Goal: Transaction & Acquisition: Purchase product/service

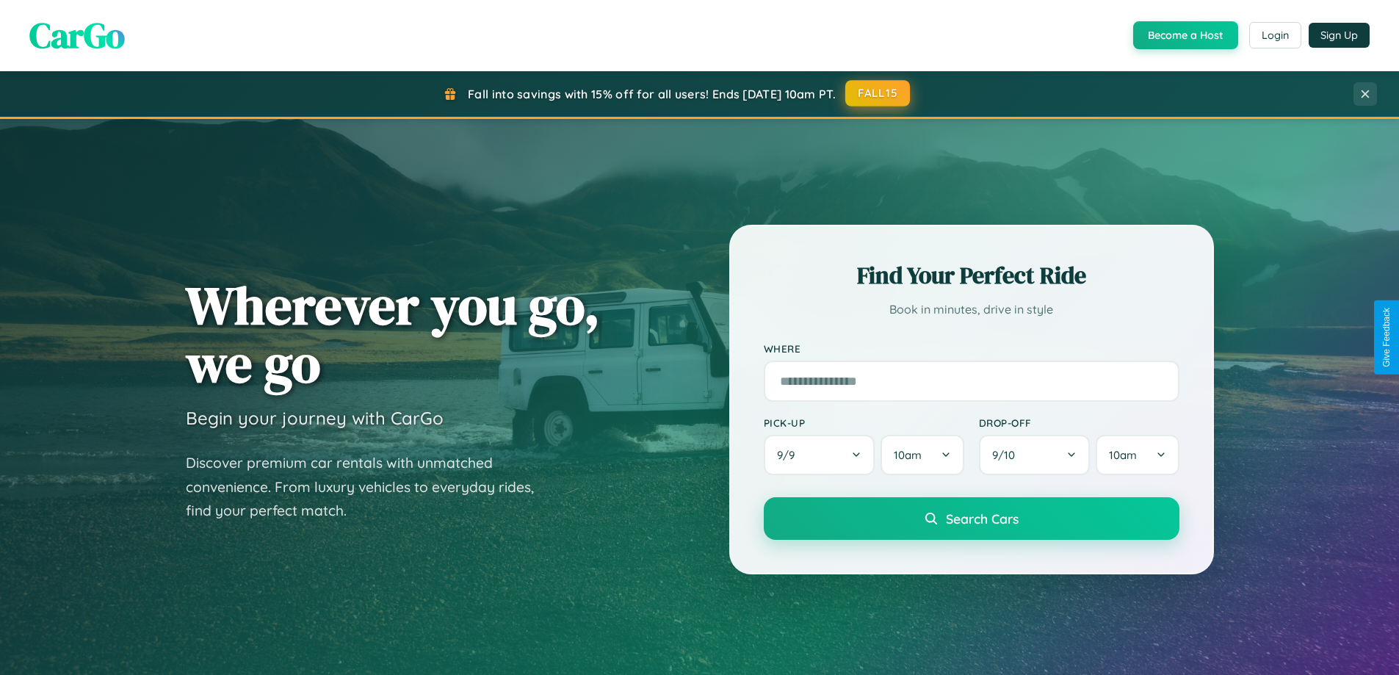
click at [879, 93] on button "FALL15" at bounding box center [877, 93] width 65 height 26
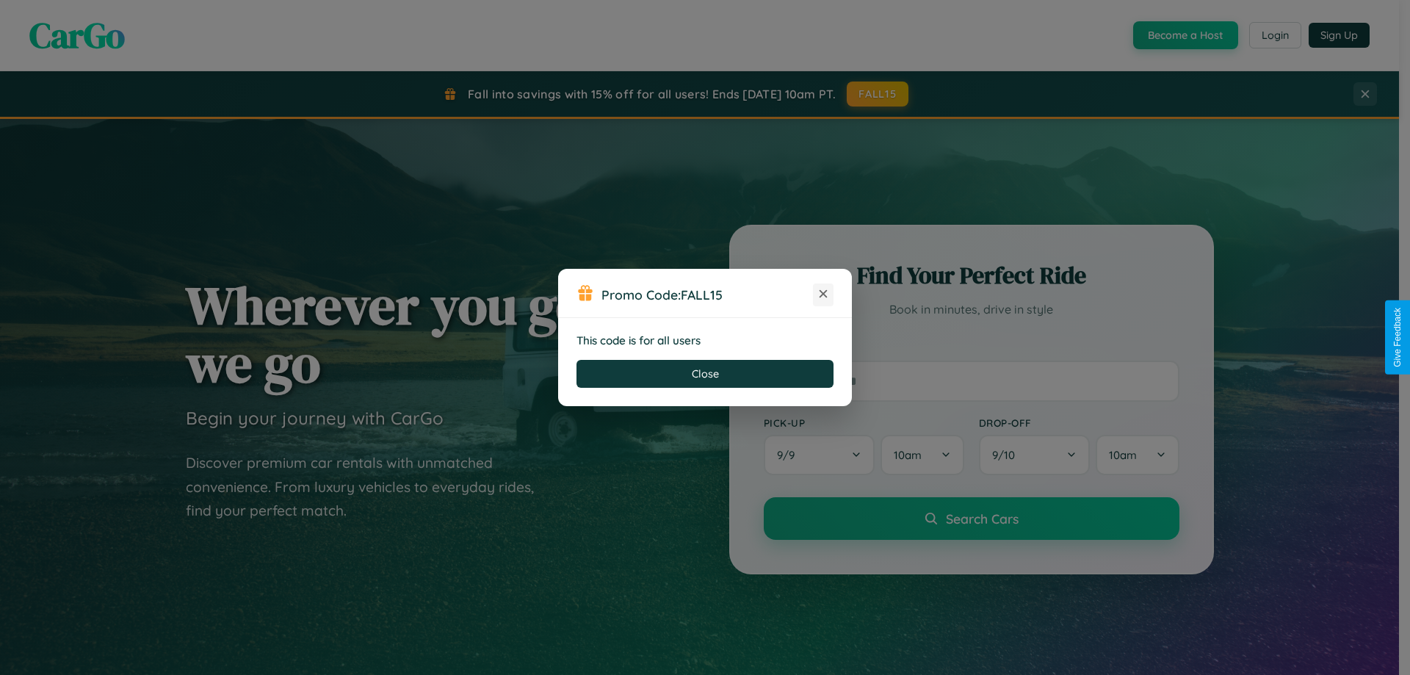
click at [823, 295] on icon at bounding box center [823, 293] width 15 height 15
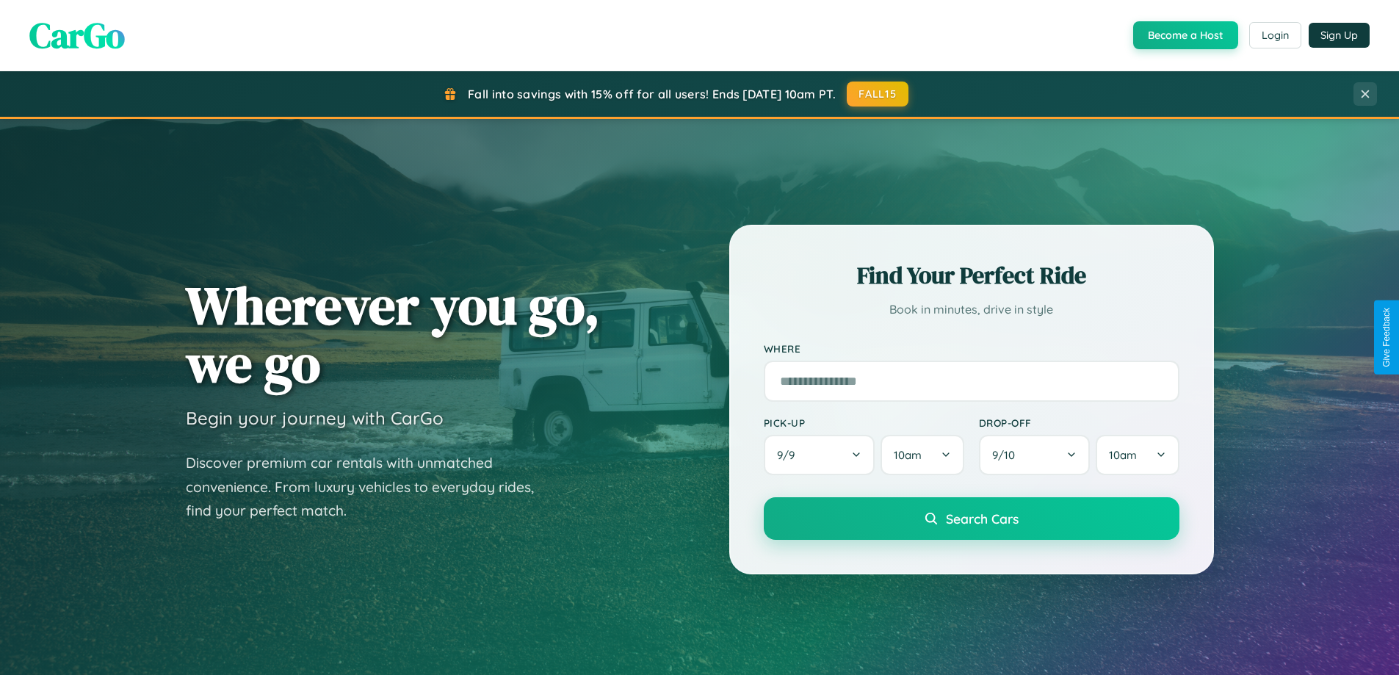
scroll to position [43, 0]
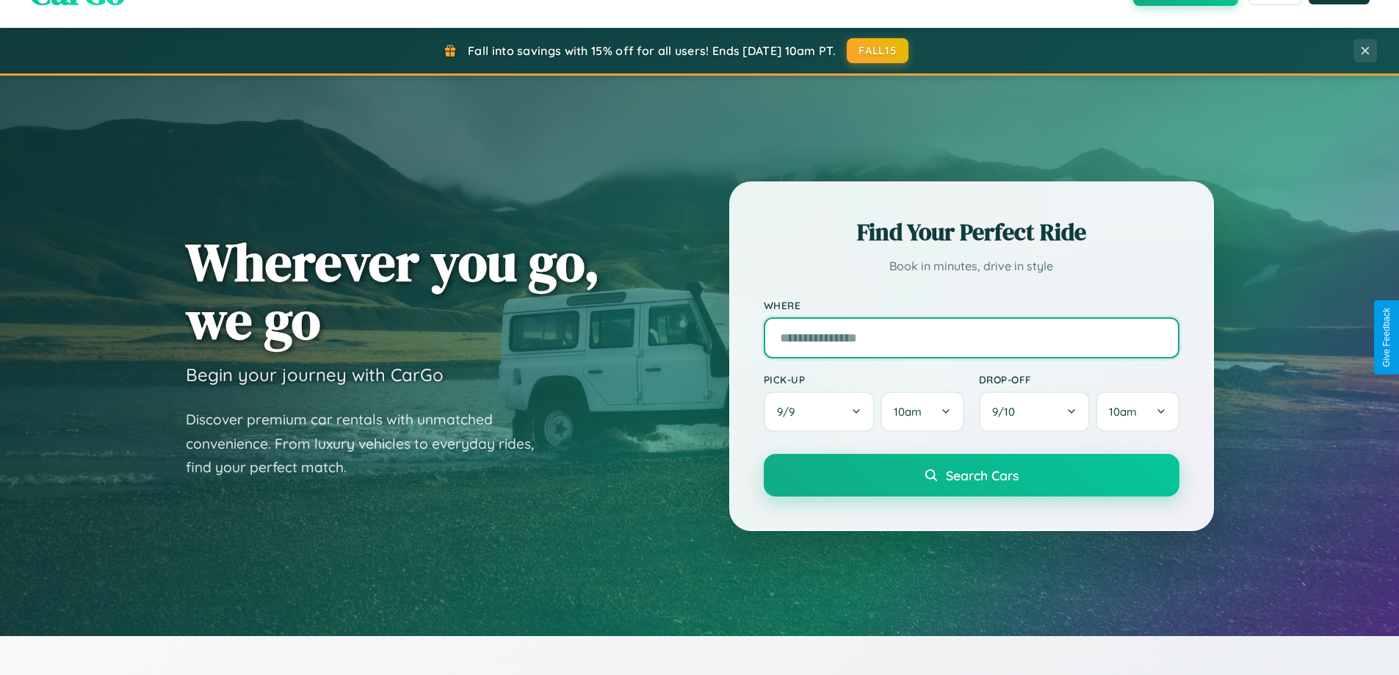
click at [971, 337] on input "text" at bounding box center [972, 337] width 416 height 41
type input "****"
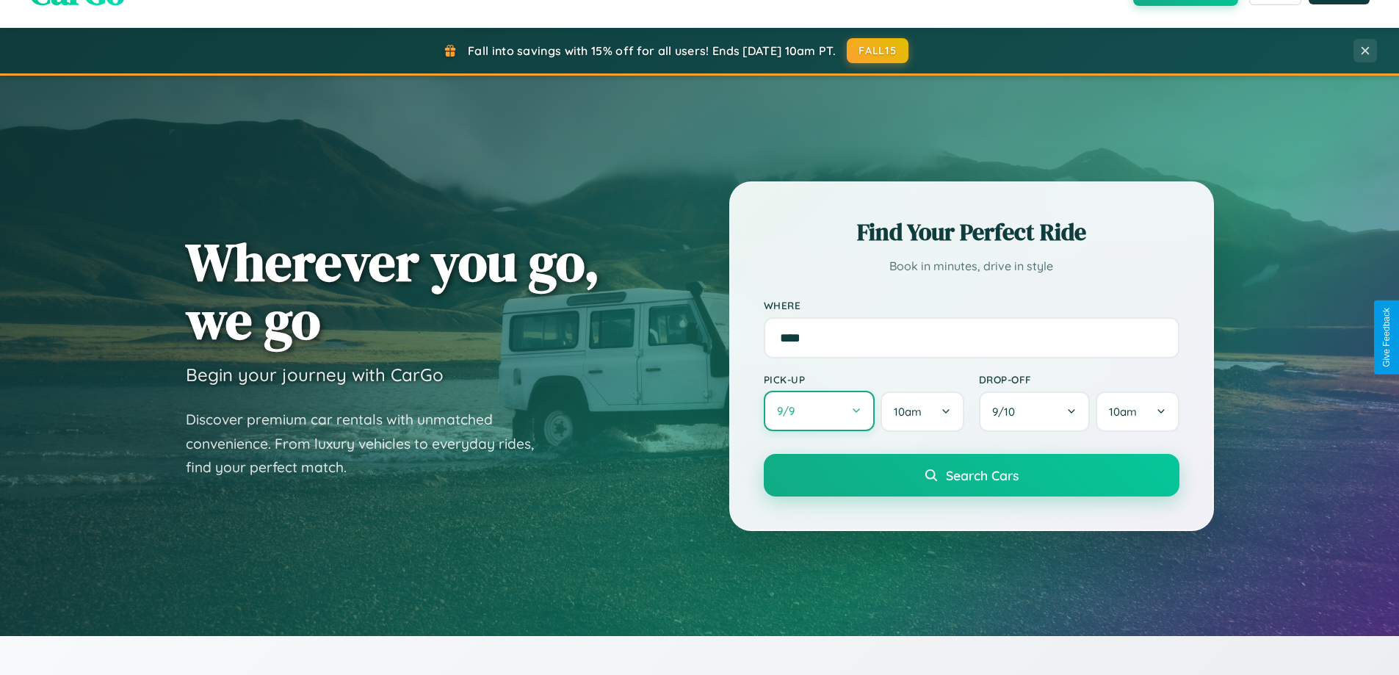
click at [819, 412] on button "9 / 9" at bounding box center [820, 411] width 112 height 40
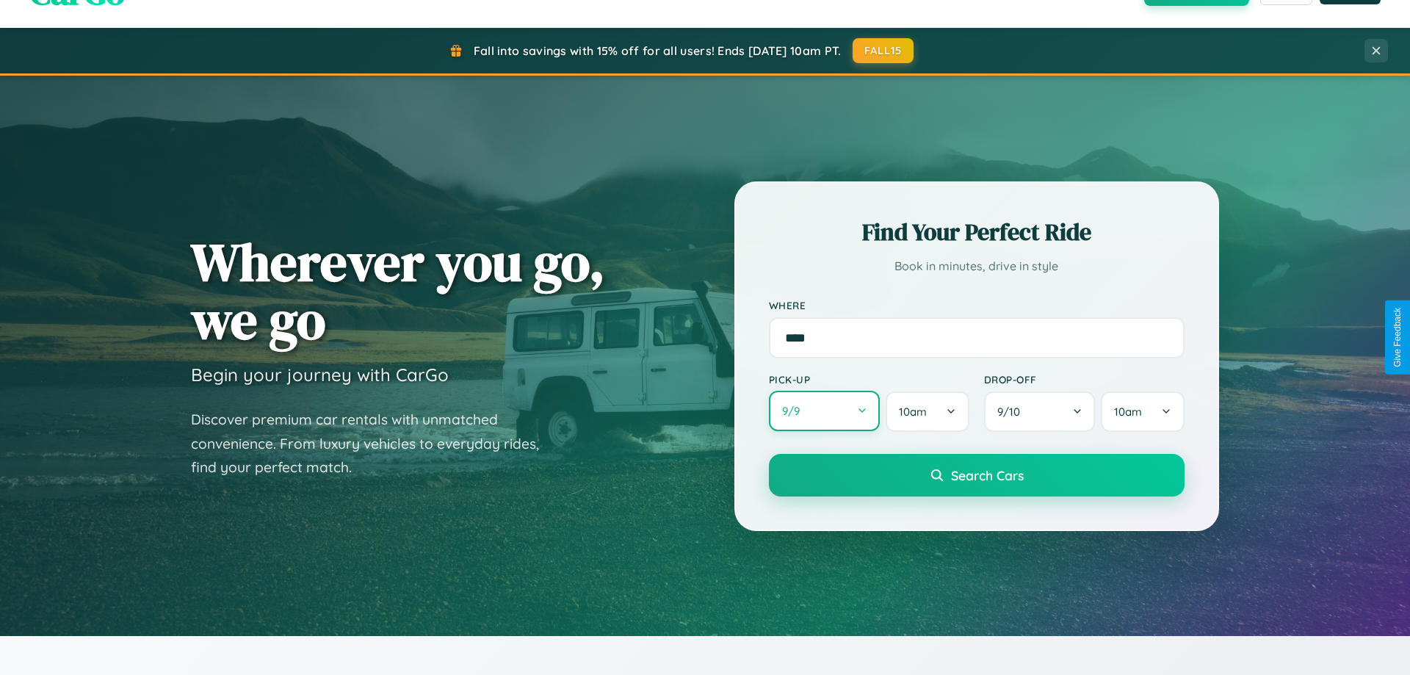
select select "*"
select select "****"
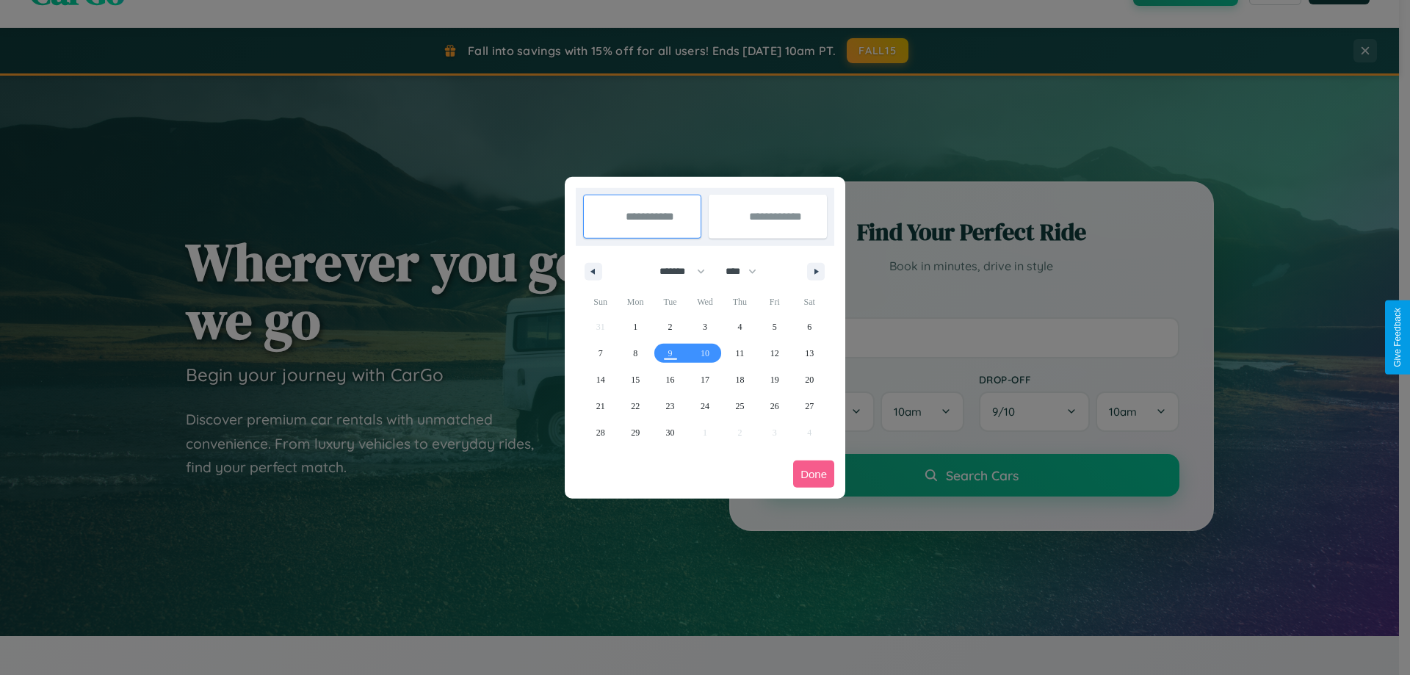
drag, startPoint x: 676, startPoint y: 271, endPoint x: 705, endPoint y: 295, distance: 37.6
click at [676, 271] on select "******* ******** ***** ***** *** **** **** ****** ********* ******* ******** **…" at bounding box center [680, 271] width 62 height 24
click at [740, 405] on span "25" at bounding box center [739, 406] width 9 height 26
type input "**********"
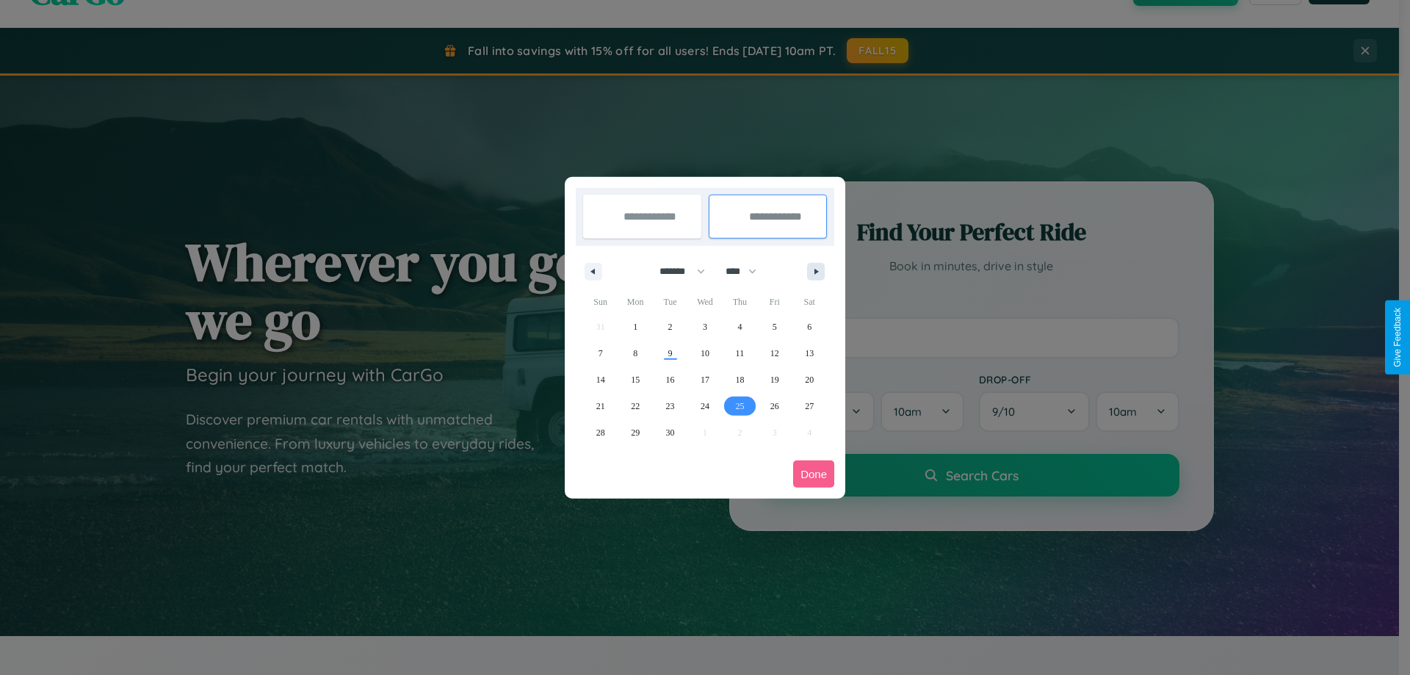
click at [816, 271] on icon "button" at bounding box center [818, 272] width 7 height 6
select select "*"
click at [600, 353] on span "5" at bounding box center [601, 353] width 4 height 26
type input "**********"
select select "*"
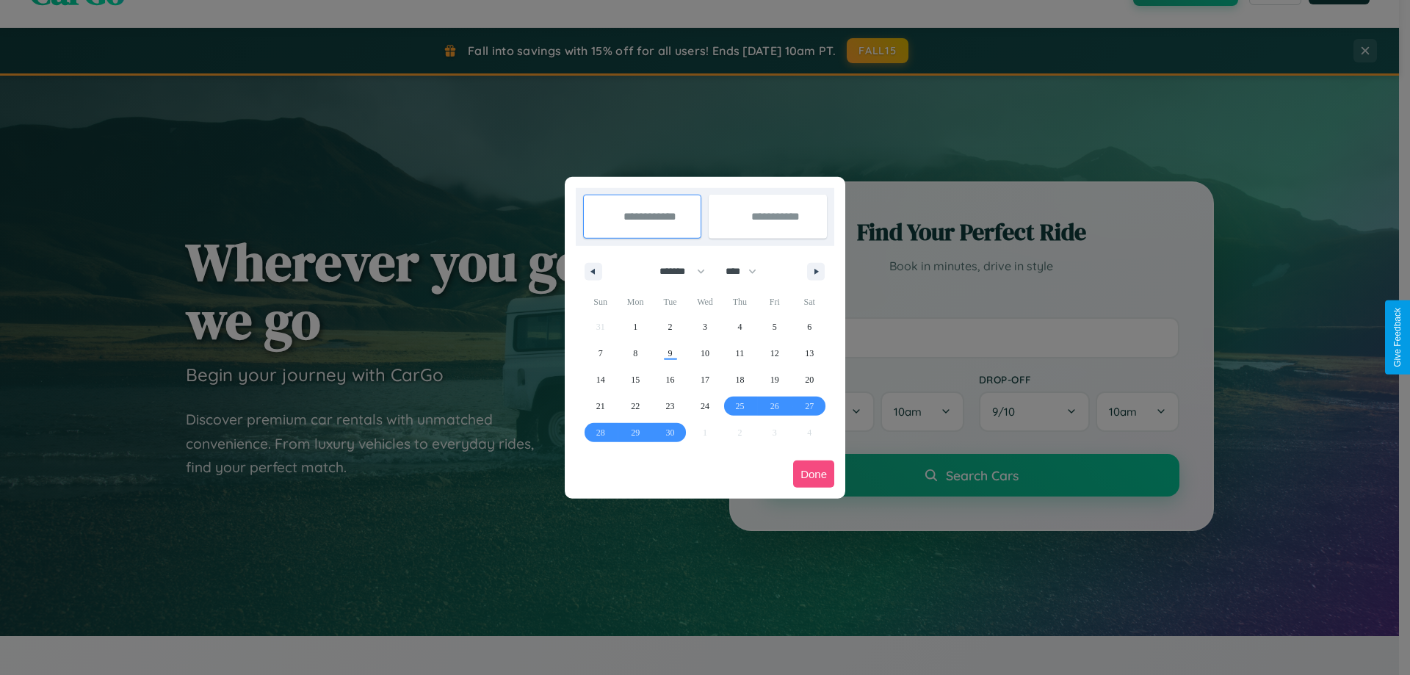
click at [814, 474] on button "Done" at bounding box center [813, 474] width 41 height 27
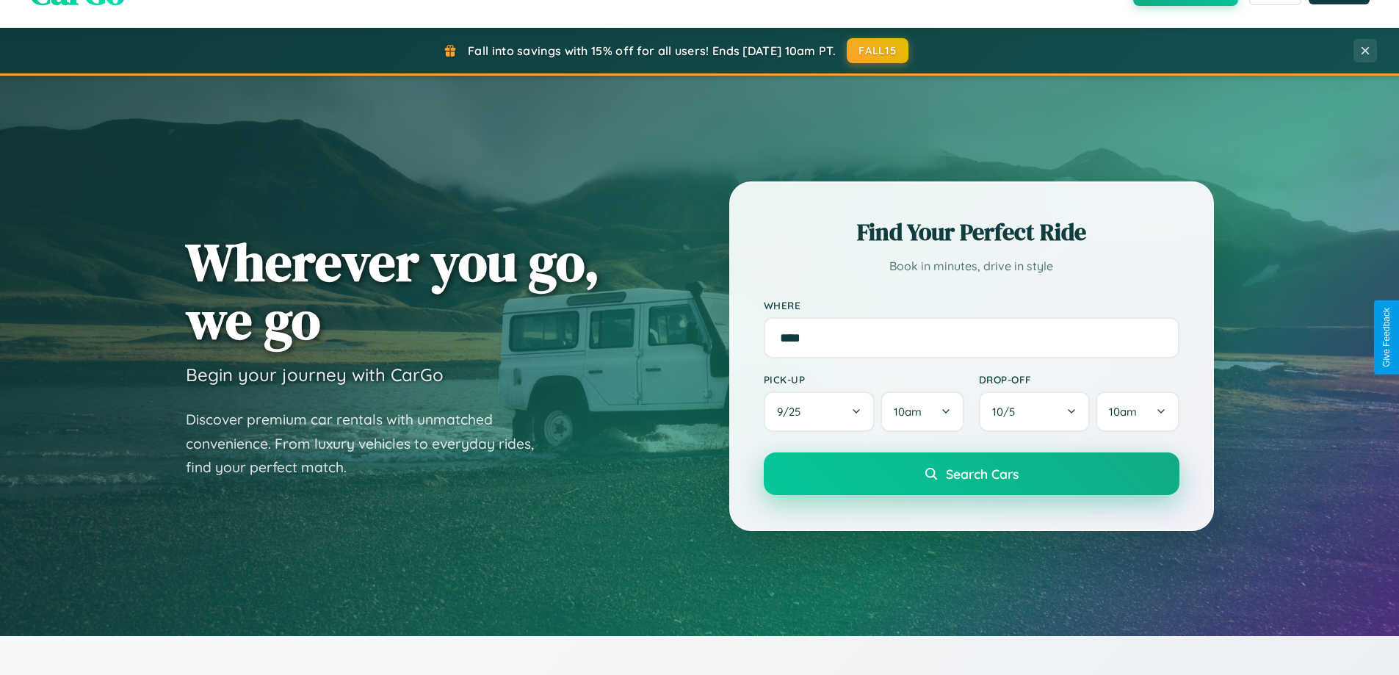
click at [971, 474] on span "Search Cars" at bounding box center [982, 474] width 73 height 16
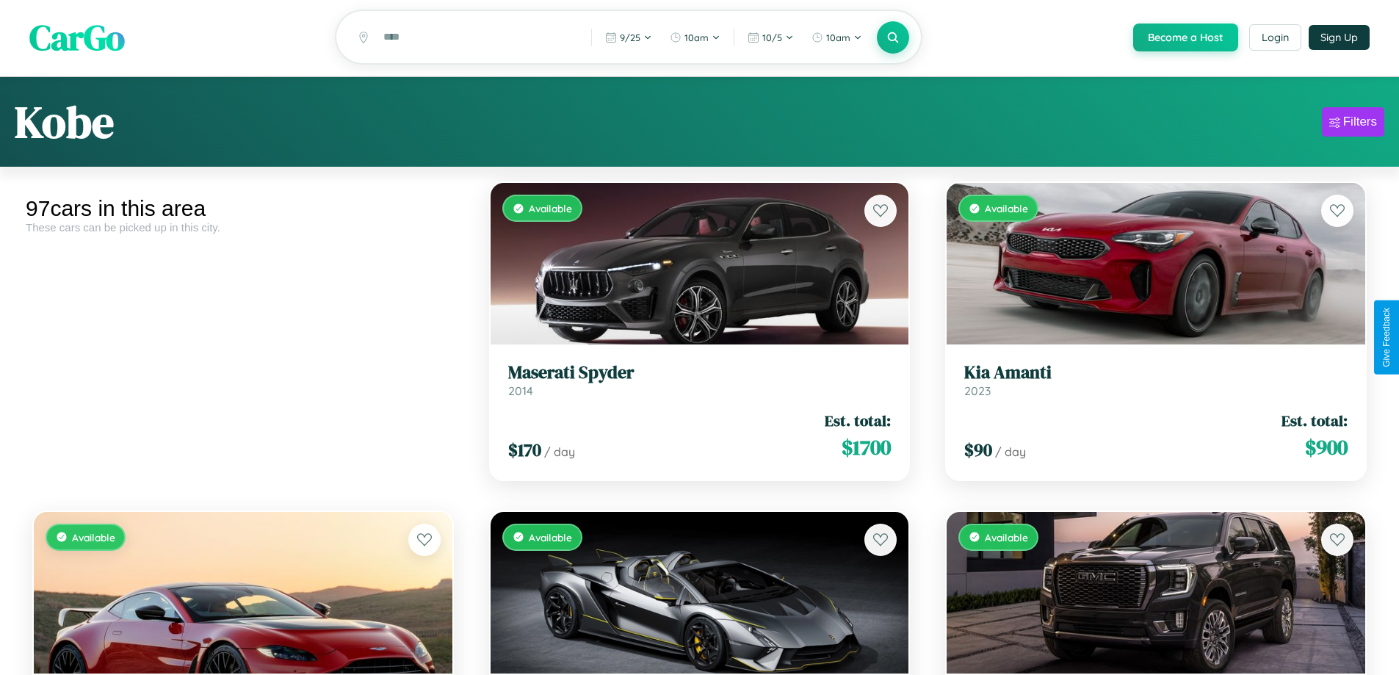
scroll to position [9088, 0]
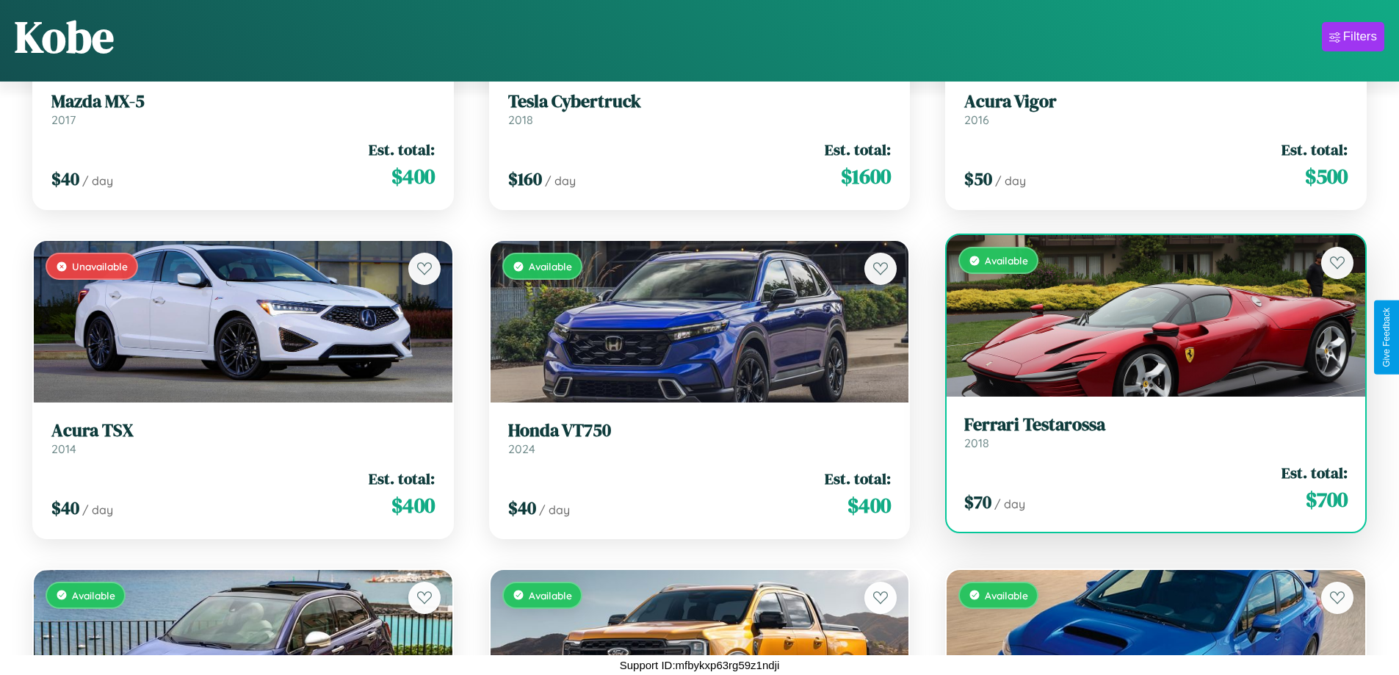
click at [1147, 414] on h3 "Ferrari Testarossa" at bounding box center [1155, 424] width 383 height 21
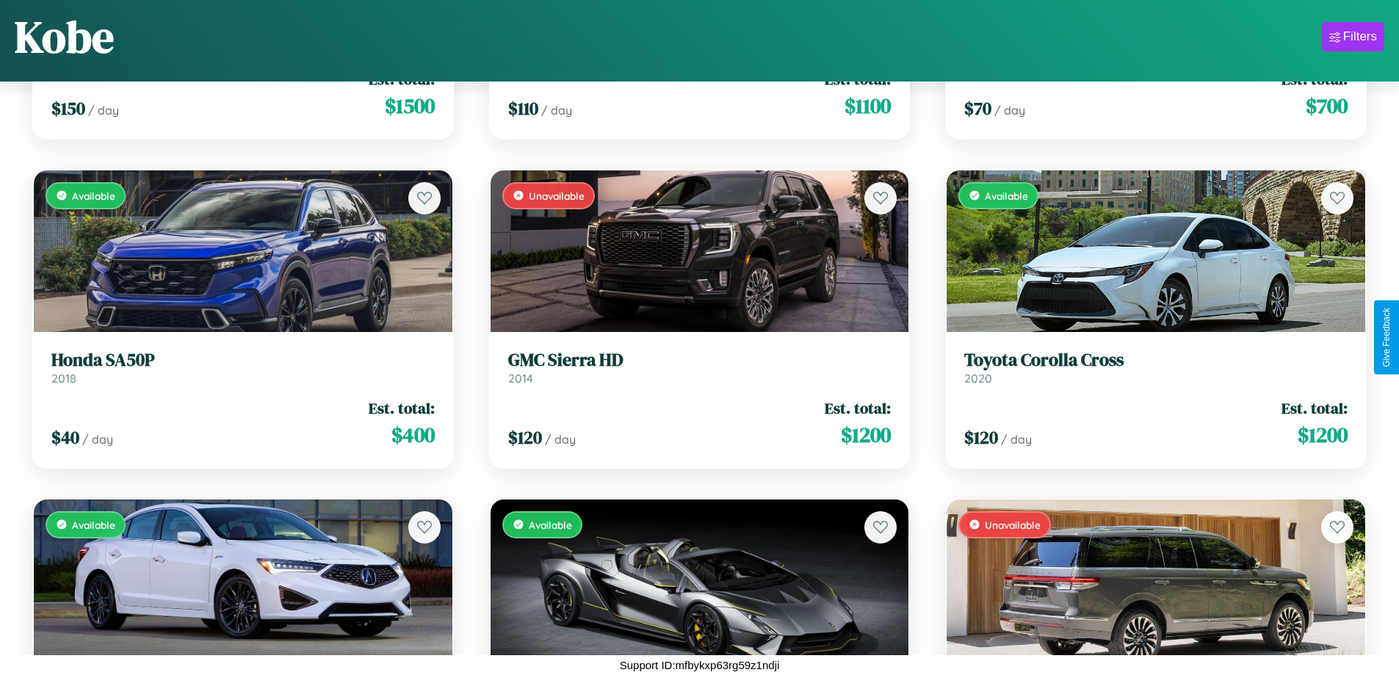
scroll to position [535, 0]
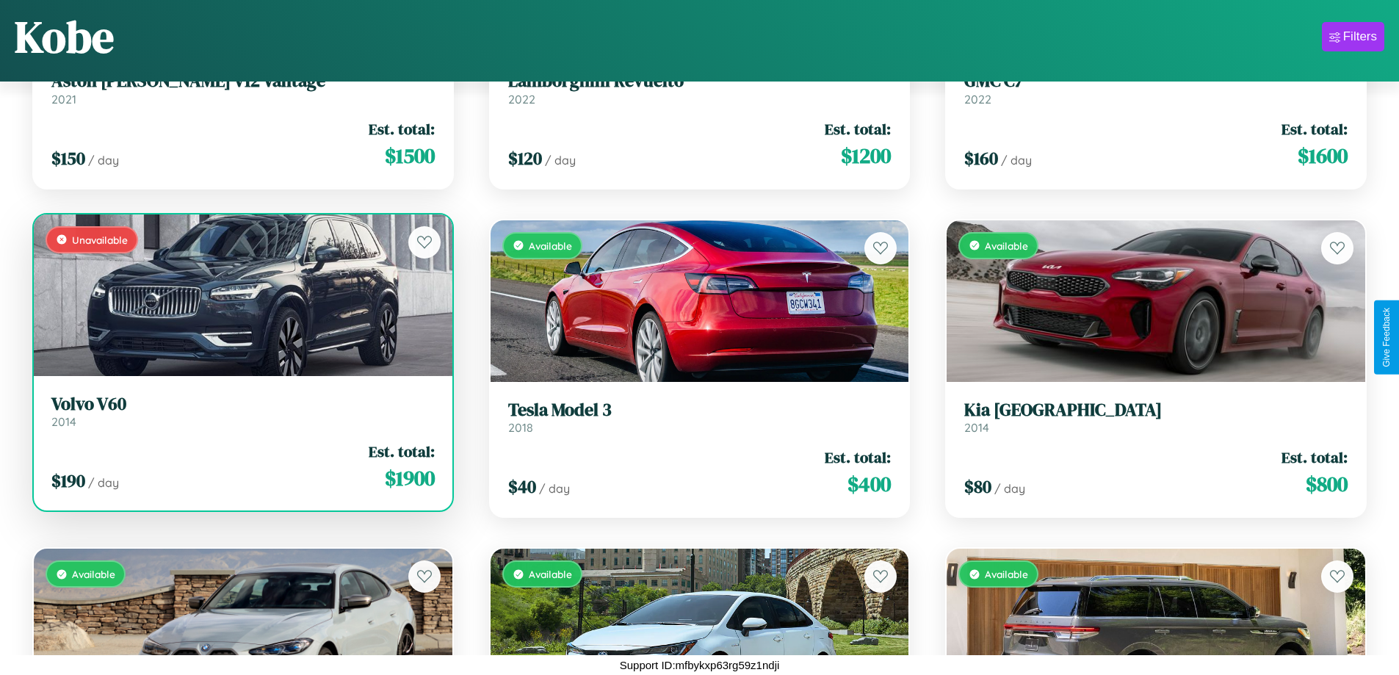
click at [241, 411] on h3 "Volvo V60" at bounding box center [242, 404] width 383 height 21
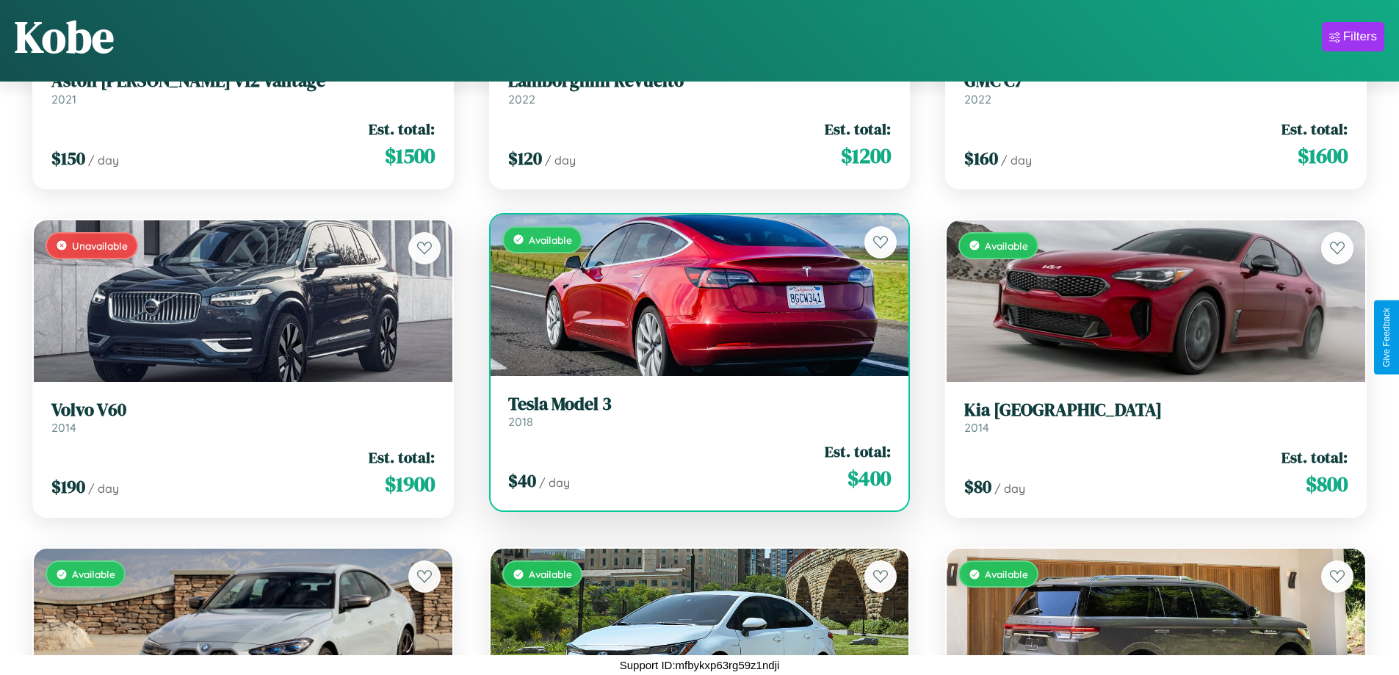
scroll to position [6785, 0]
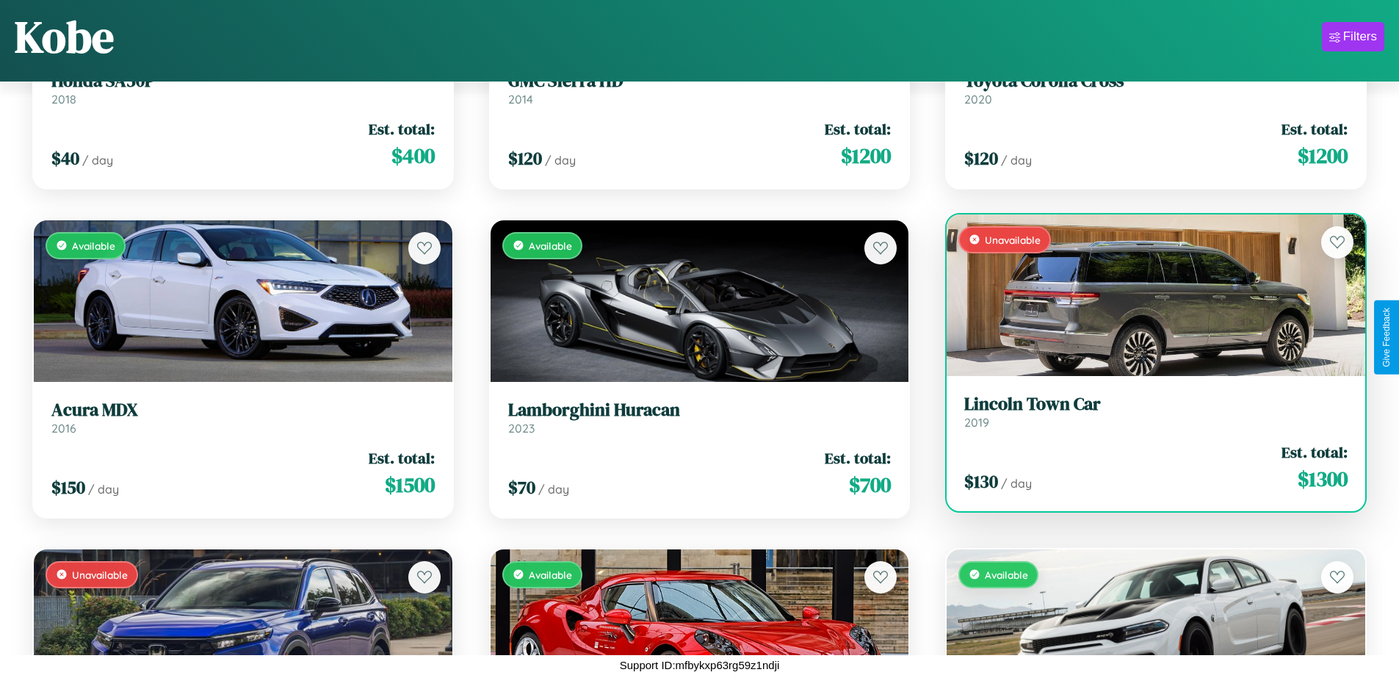
click at [1147, 412] on h3 "Lincoln Town Car" at bounding box center [1155, 404] width 383 height 21
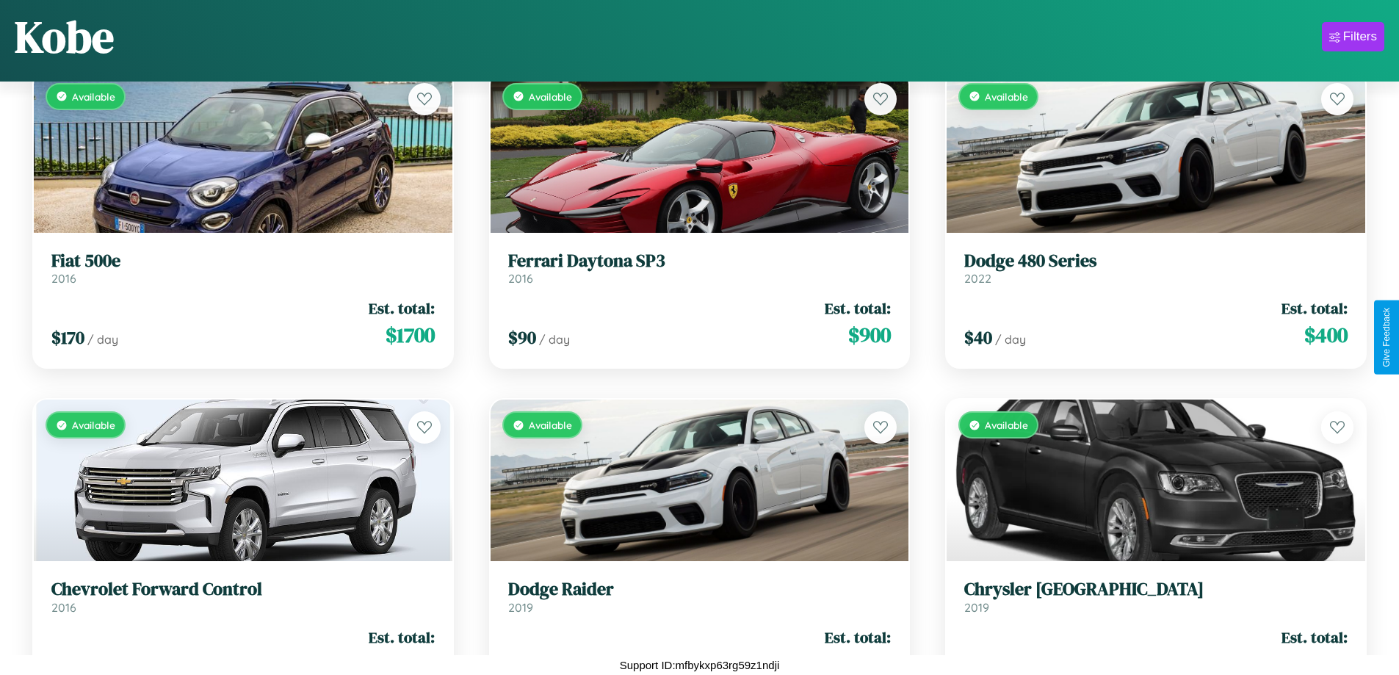
scroll to position [8759, 0]
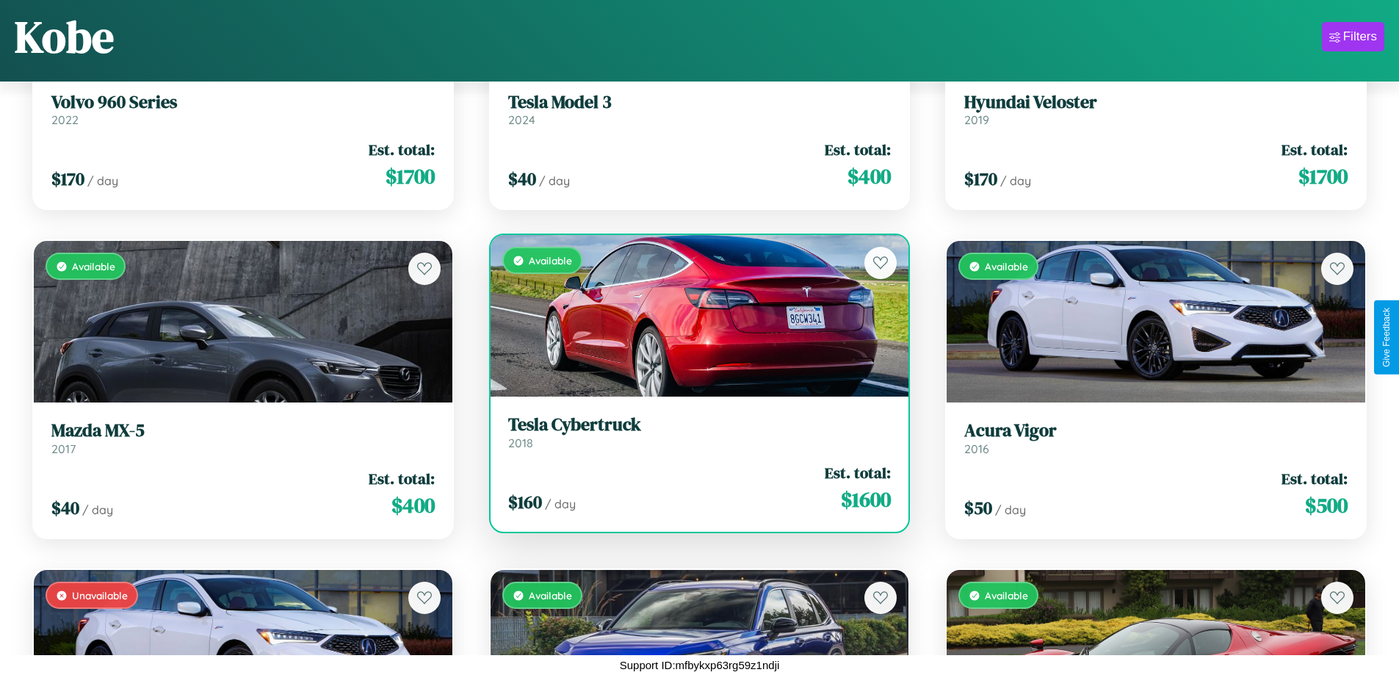
click at [693, 414] on h3 "Tesla Cybertruck" at bounding box center [699, 424] width 383 height 21
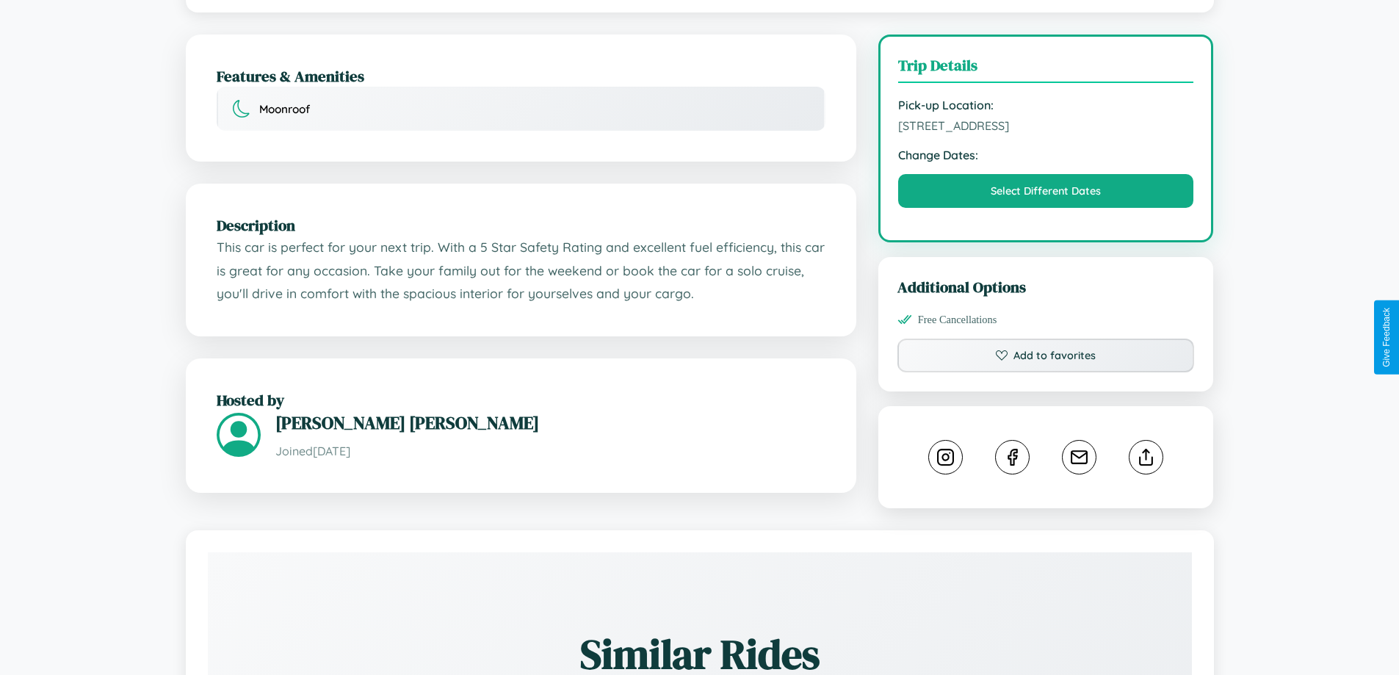
scroll to position [381, 0]
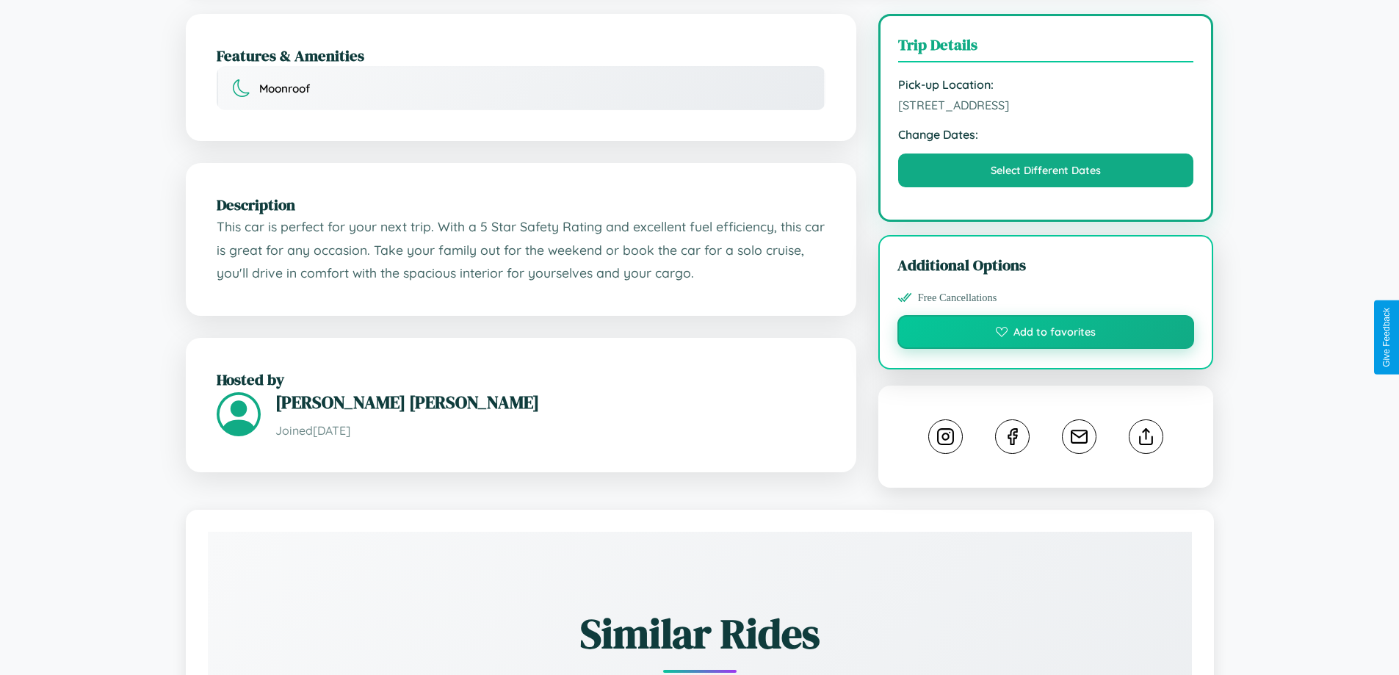
click at [1046, 334] on button "Add to favorites" at bounding box center [1046, 332] width 297 height 34
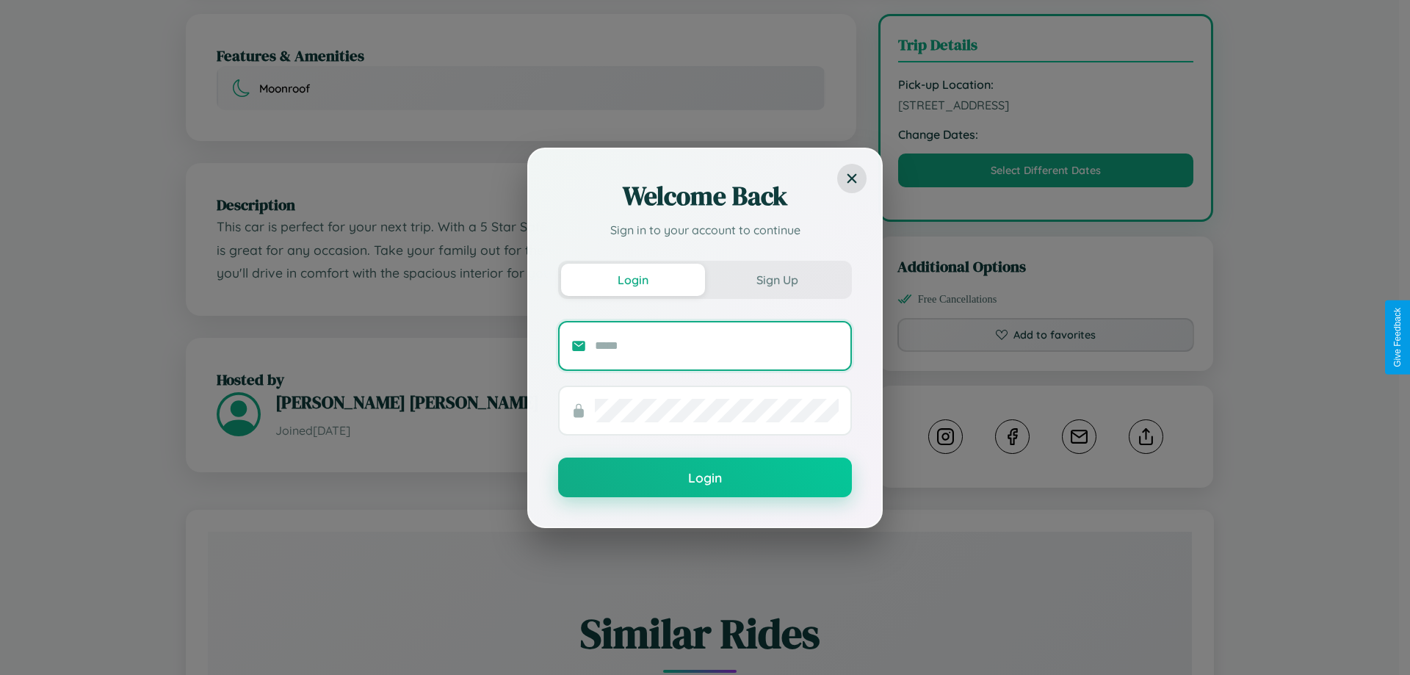
click at [717, 345] on input "text" at bounding box center [717, 346] width 244 height 24
type input "**********"
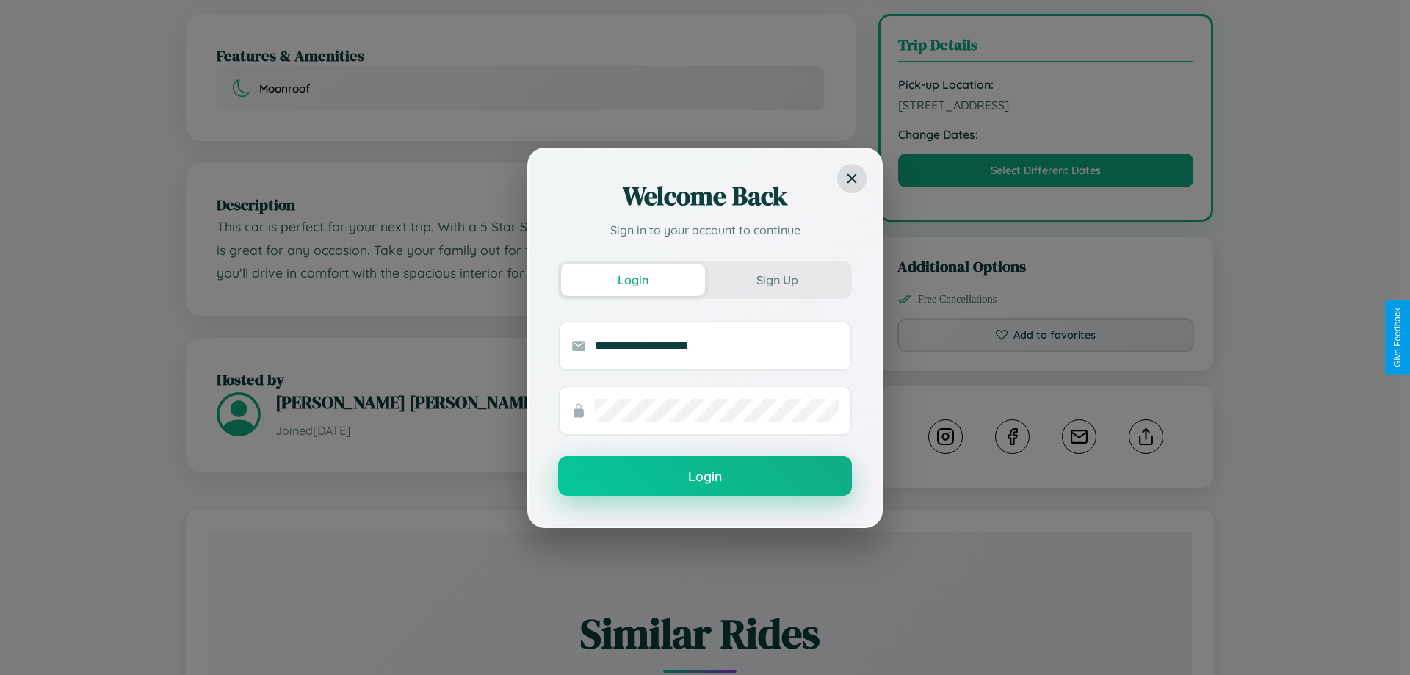
click at [705, 477] on button "Login" at bounding box center [705, 476] width 294 height 40
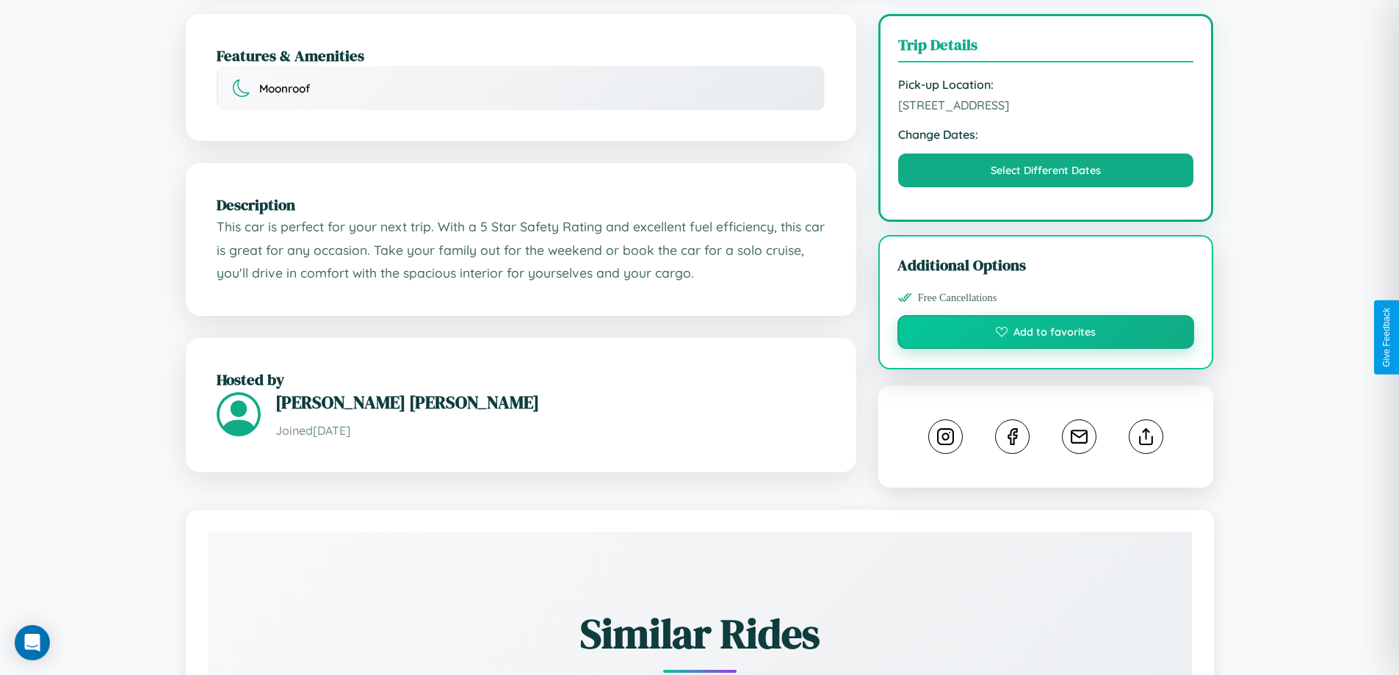
click at [1046, 334] on button "Add to favorites" at bounding box center [1046, 332] width 297 height 34
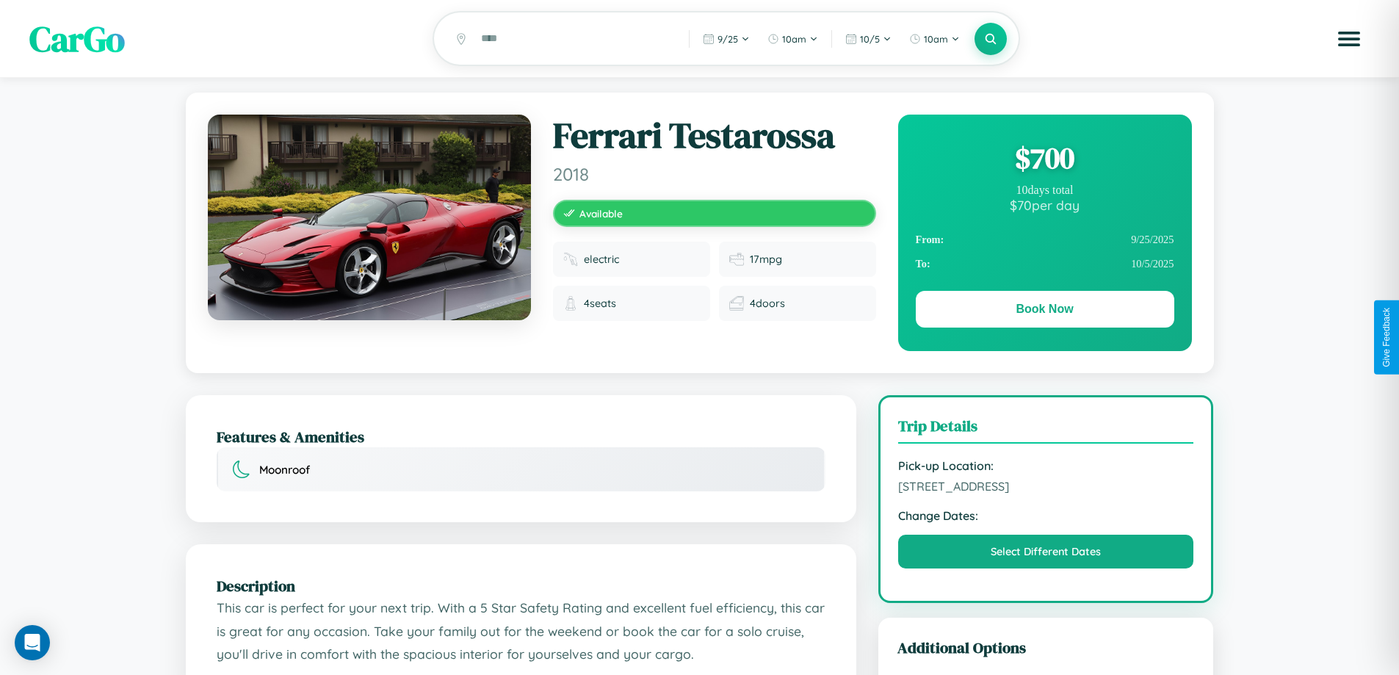
click at [1045, 160] on div "$ 700" at bounding box center [1045, 158] width 259 height 40
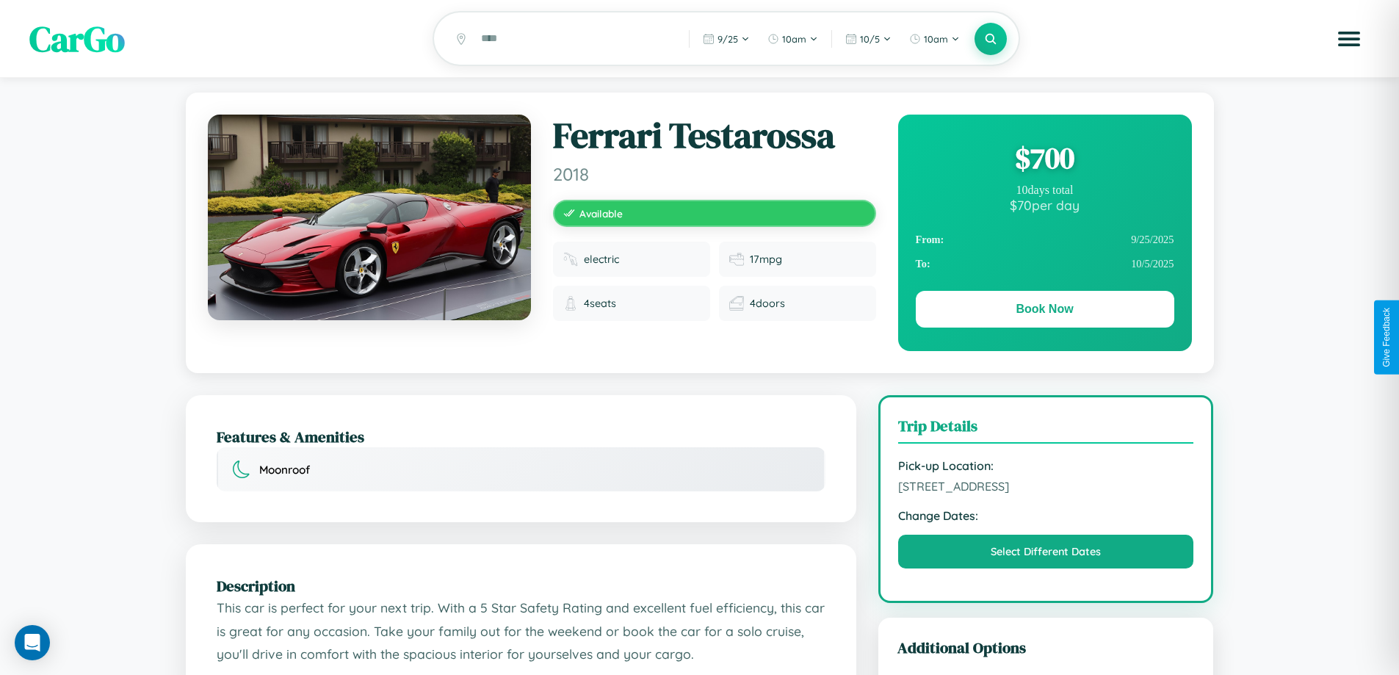
click at [1045, 160] on div "$ 700" at bounding box center [1045, 158] width 259 height 40
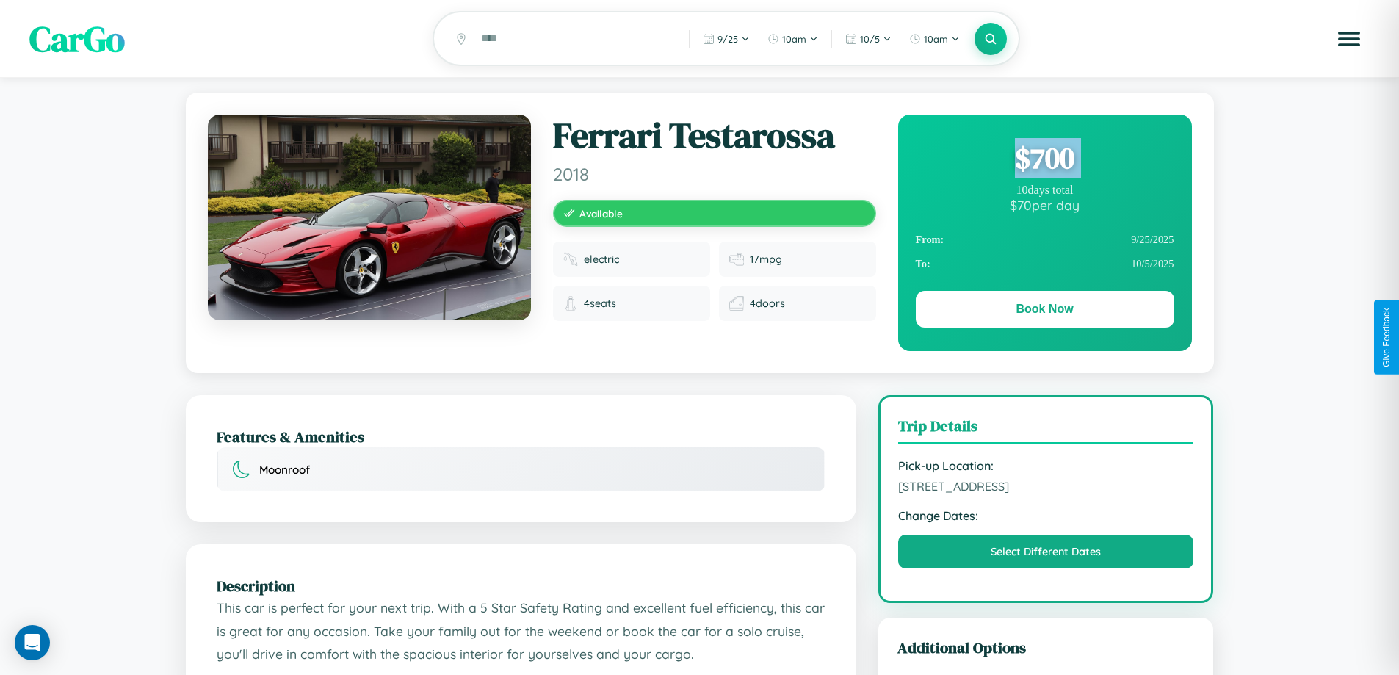
click at [1045, 160] on div "$ 700" at bounding box center [1045, 158] width 259 height 40
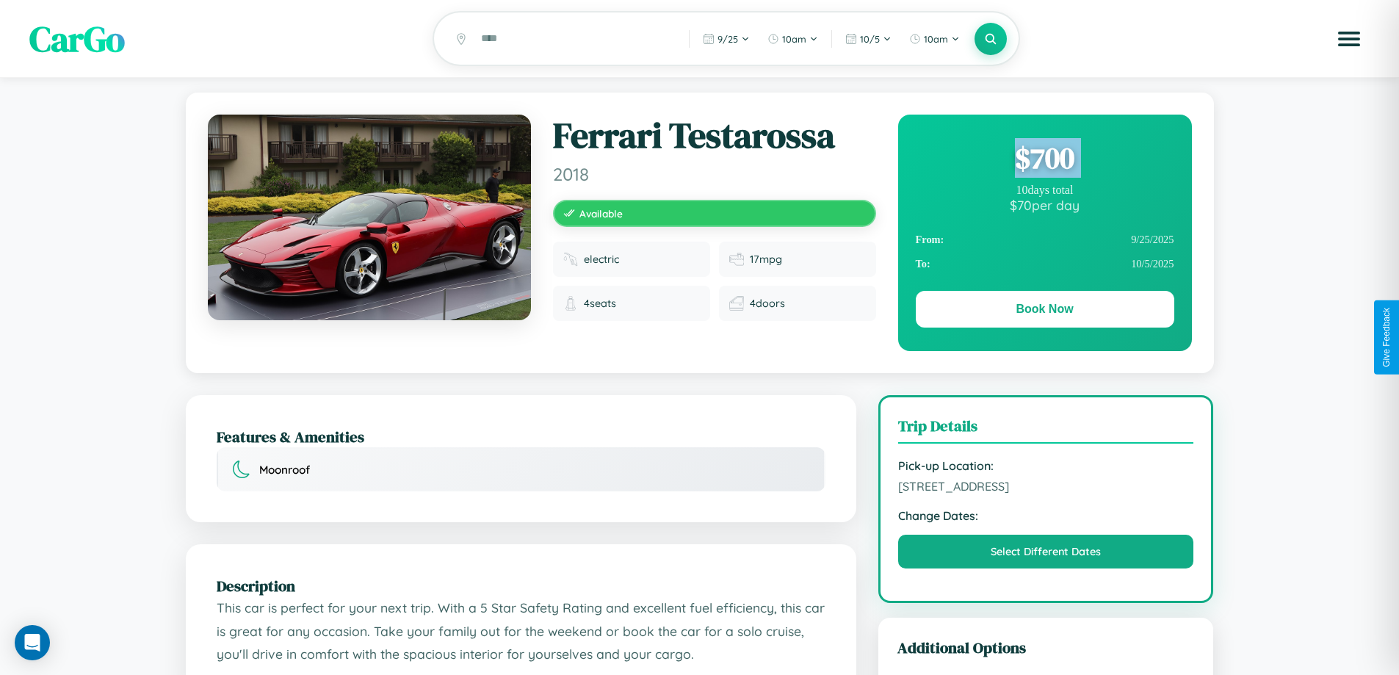
click at [1045, 160] on div "$ 700" at bounding box center [1045, 158] width 259 height 40
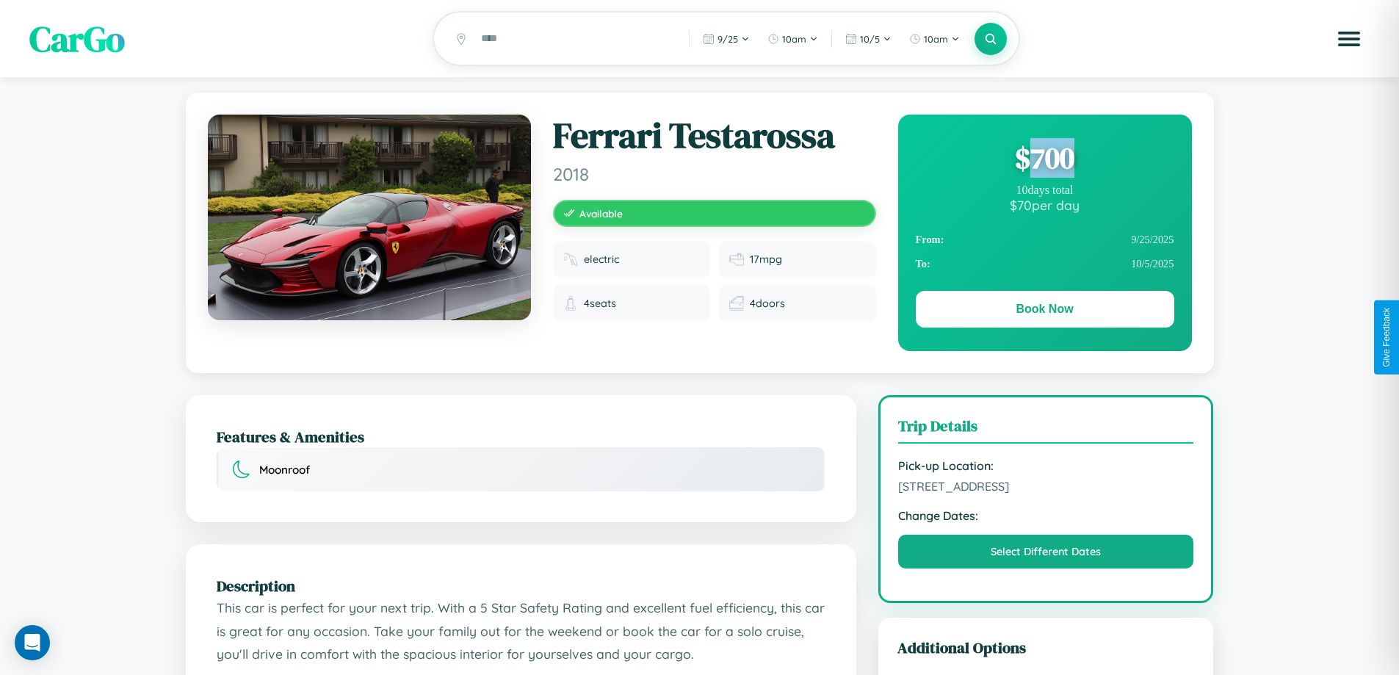
click at [1045, 160] on div "$ 700" at bounding box center [1045, 158] width 259 height 40
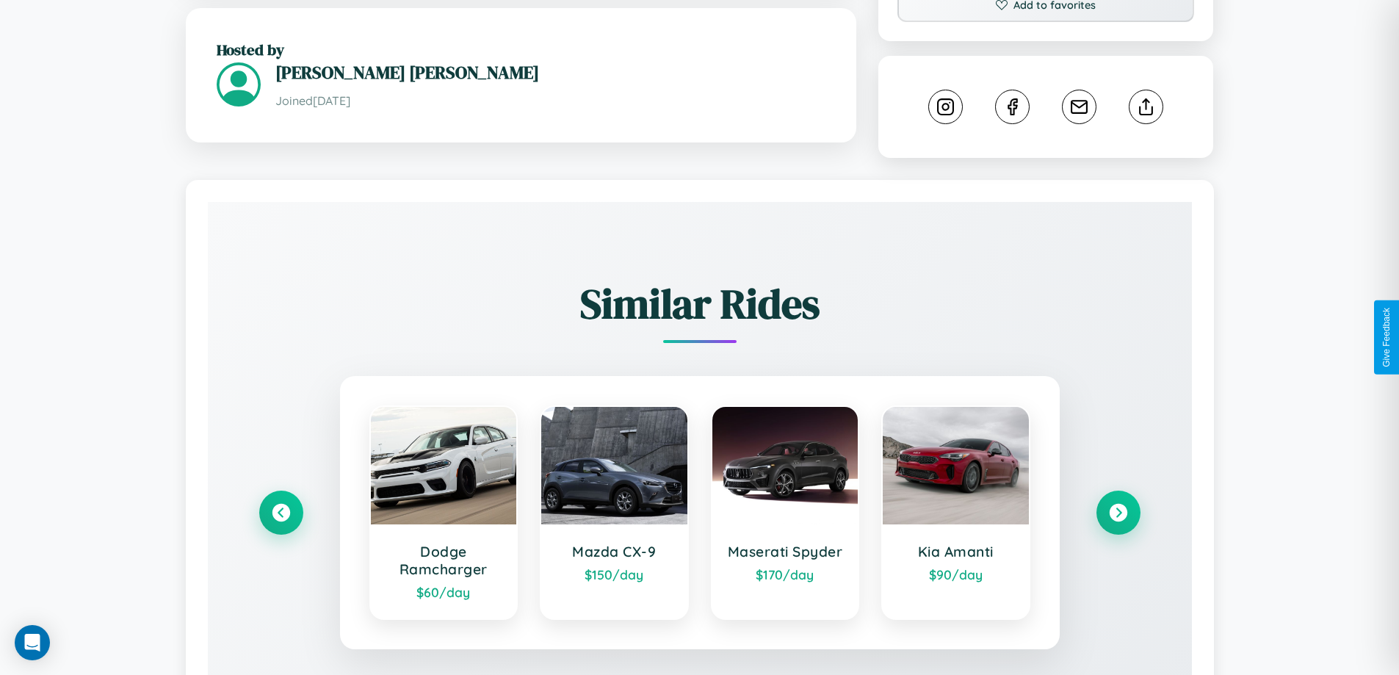
scroll to position [818, 0]
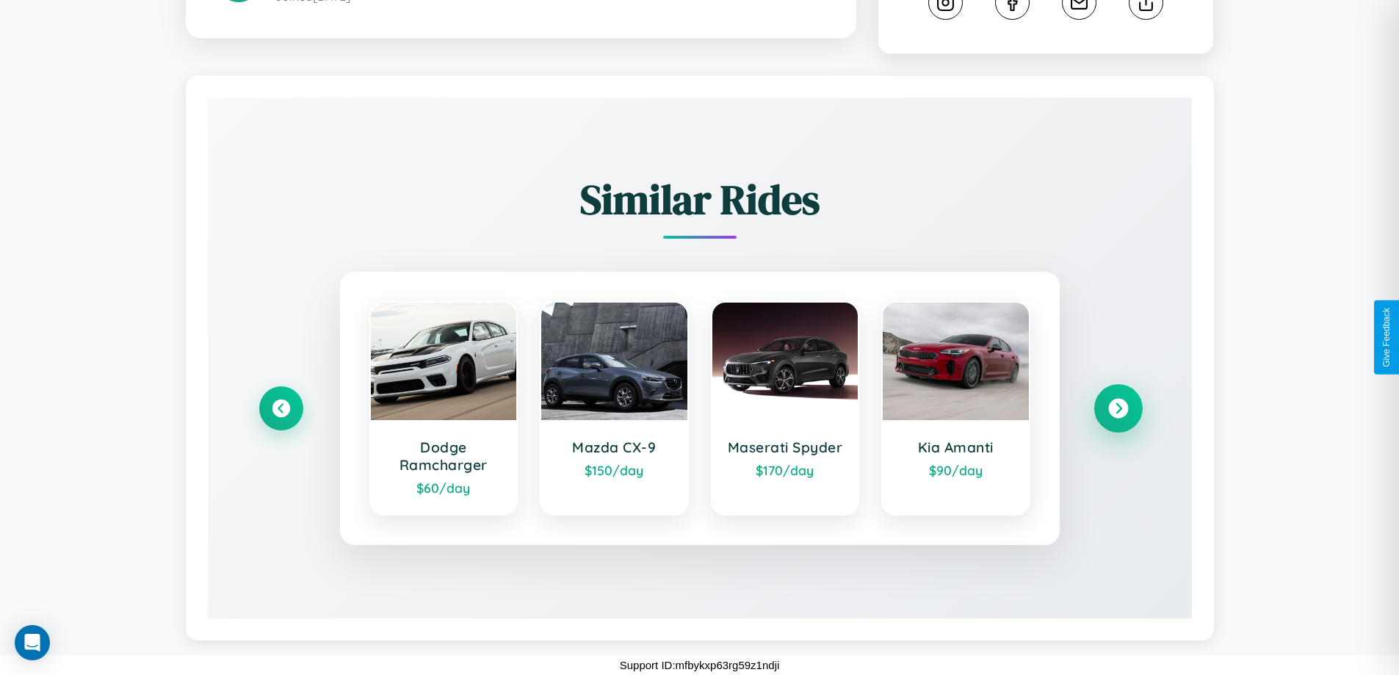
click at [1118, 408] on icon at bounding box center [1118, 409] width 20 height 20
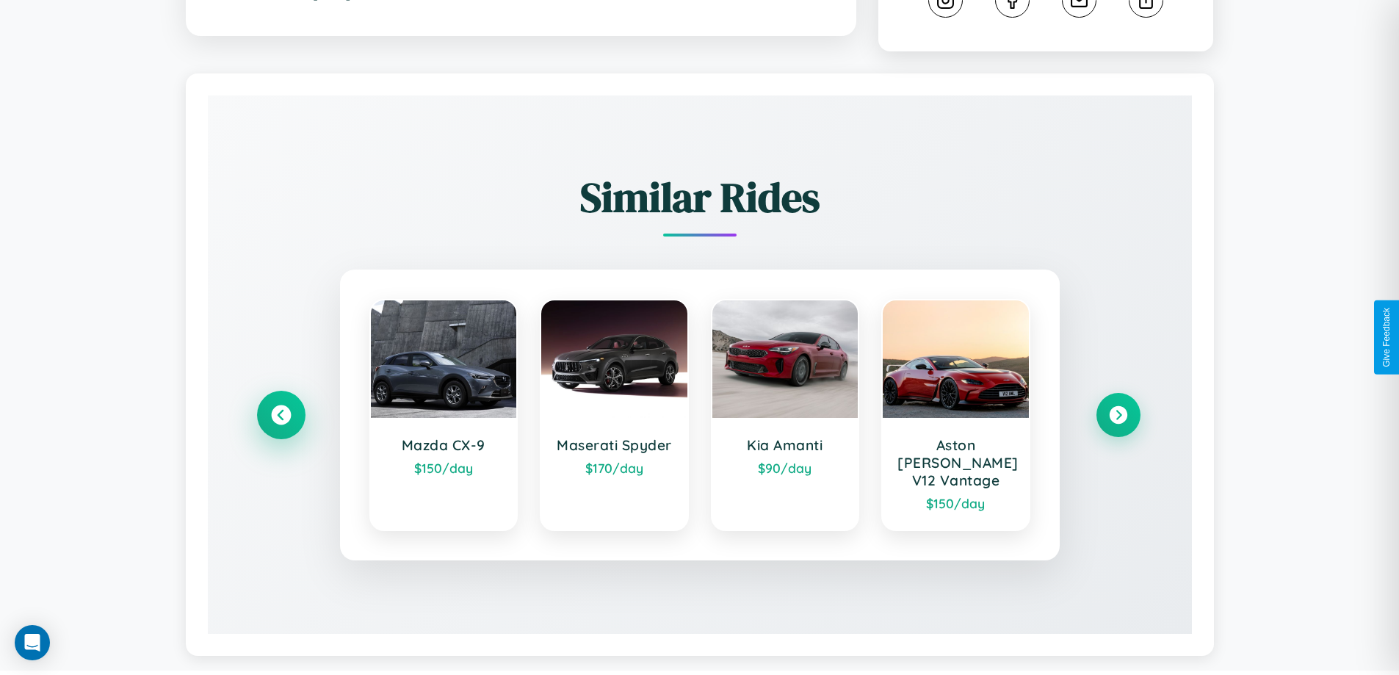
click at [281, 408] on icon at bounding box center [281, 415] width 20 height 20
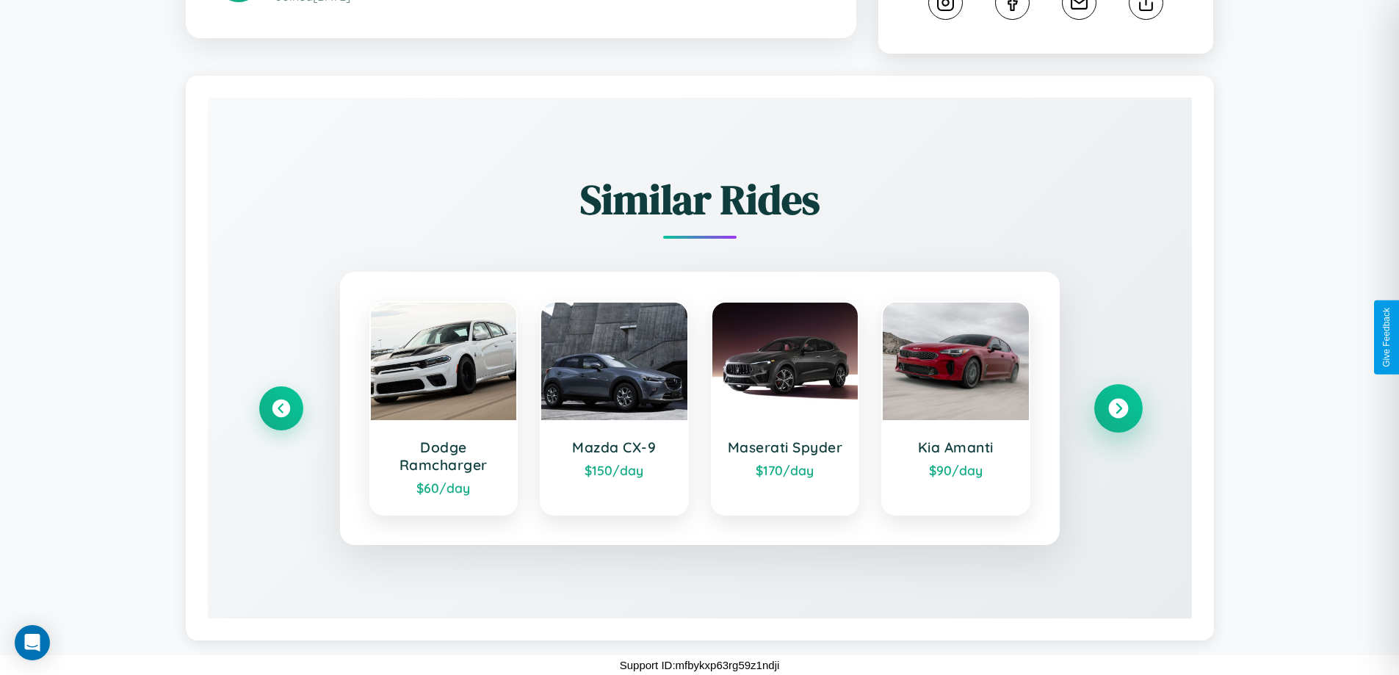
click at [1118, 408] on icon at bounding box center [1118, 409] width 20 height 20
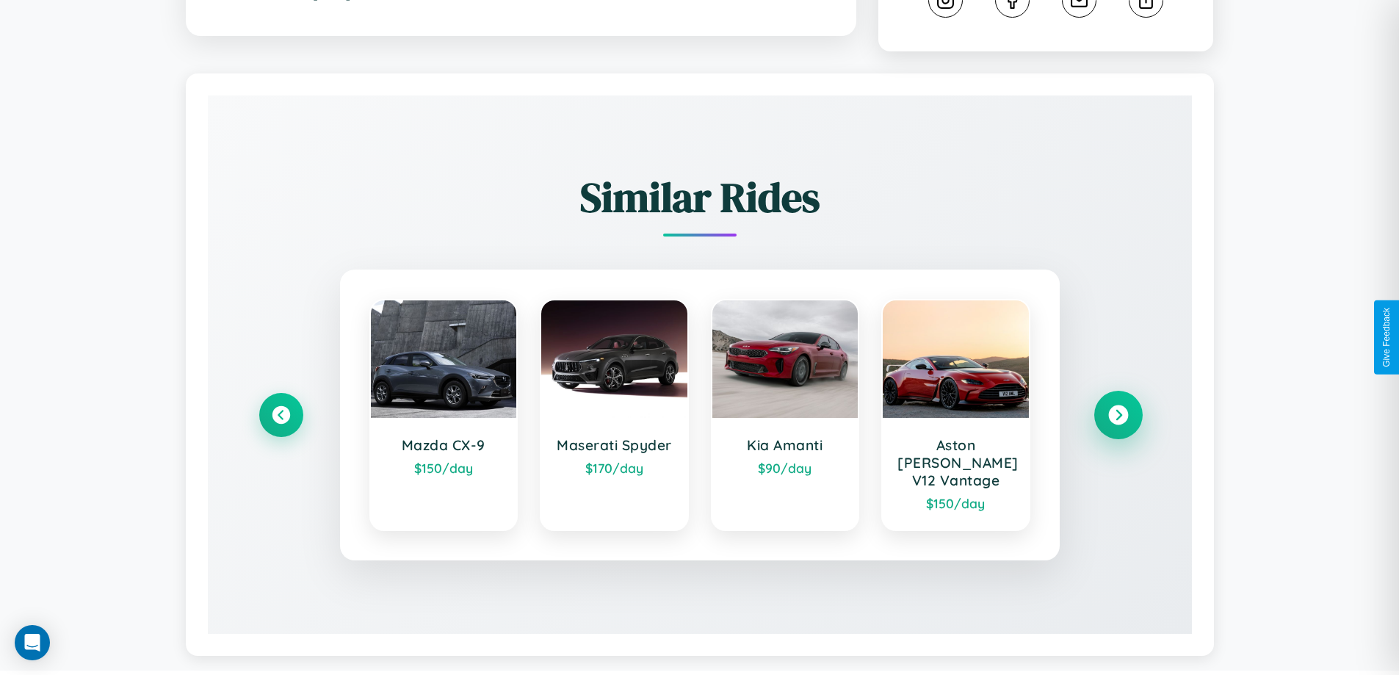
click at [1118, 408] on icon at bounding box center [1118, 415] width 20 height 20
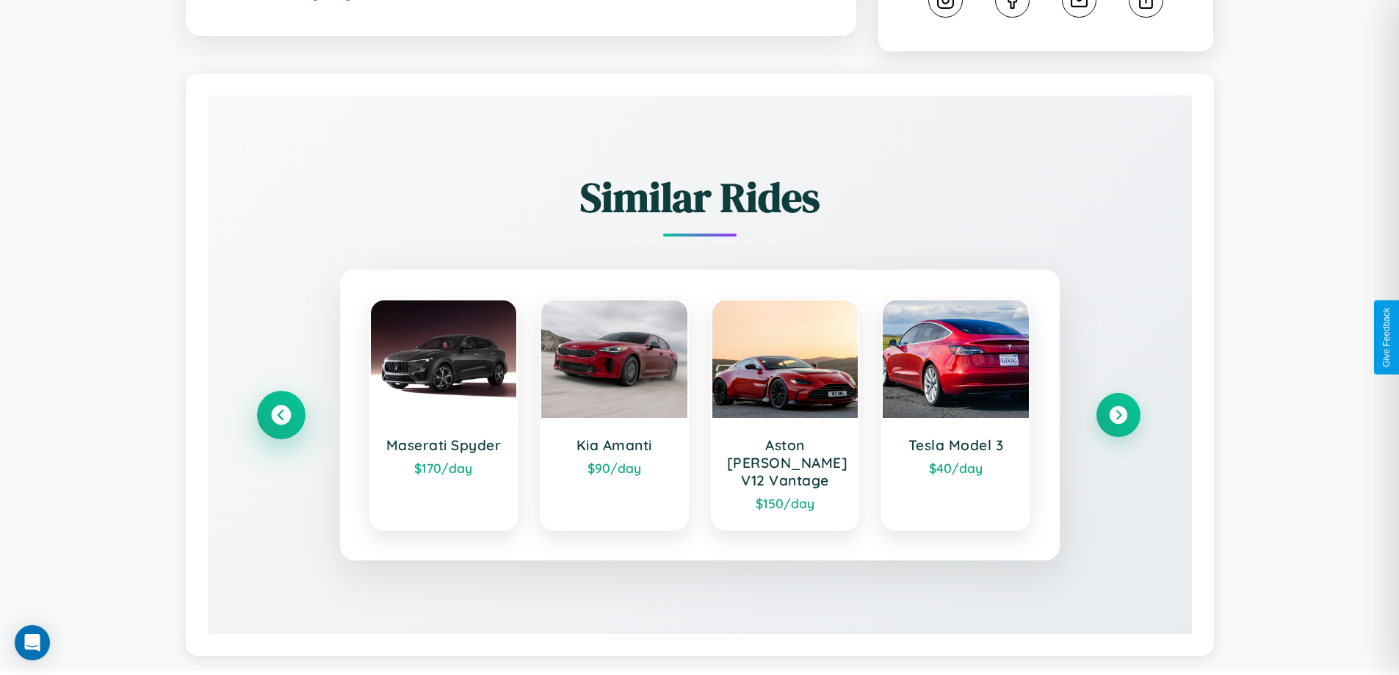
click at [281, 408] on icon at bounding box center [281, 415] width 20 height 20
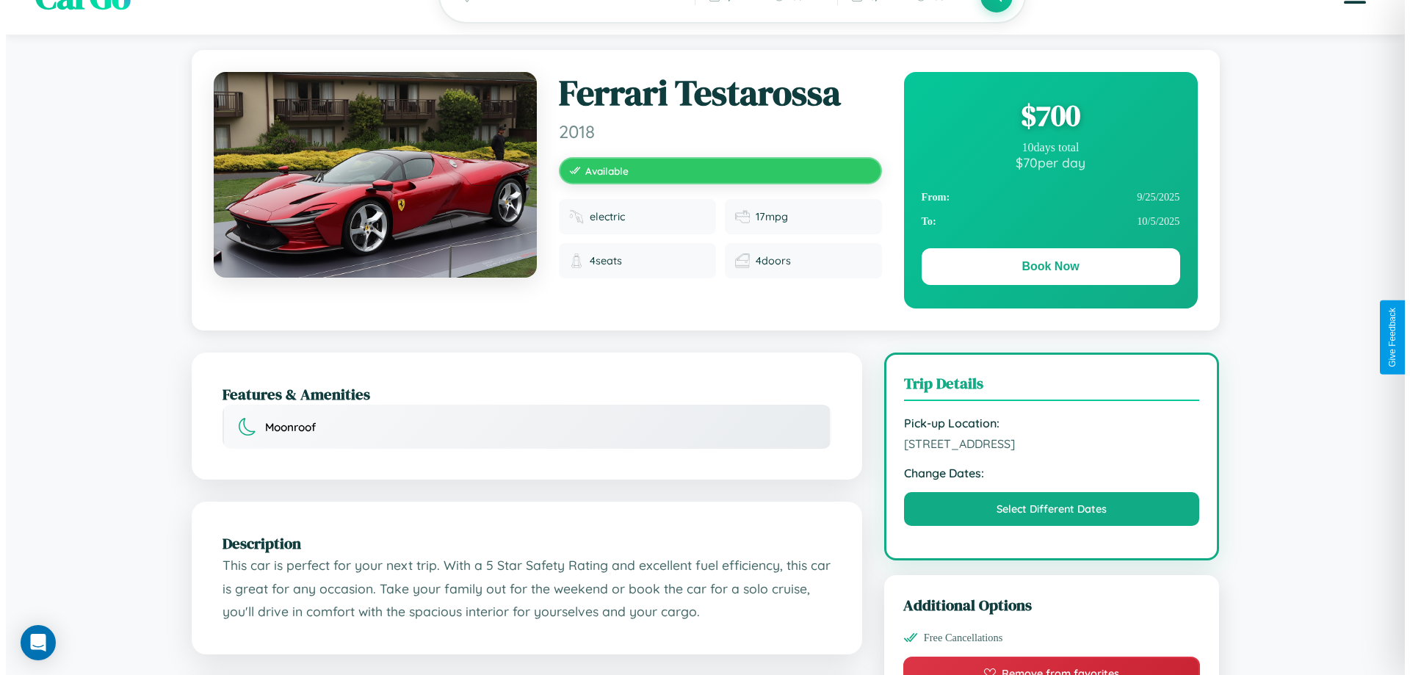
scroll to position [0, 0]
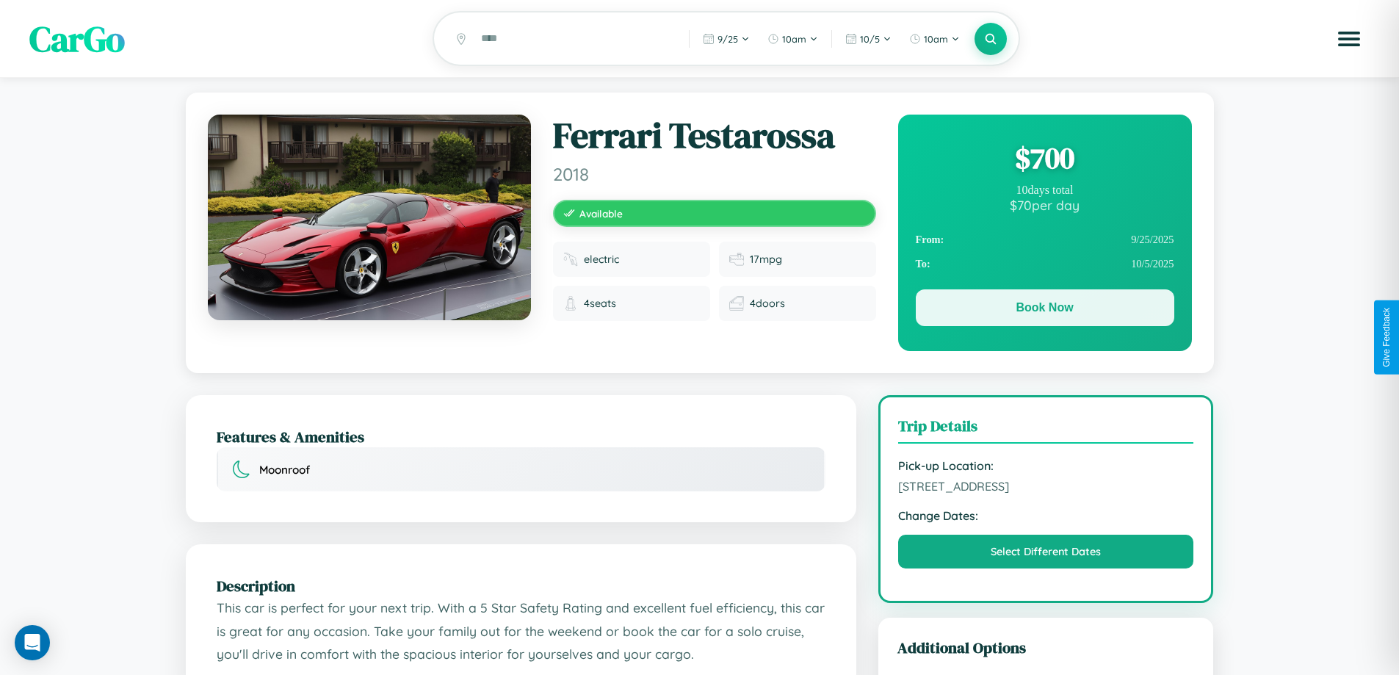
click at [1045, 311] on button "Book Now" at bounding box center [1045, 307] width 259 height 37
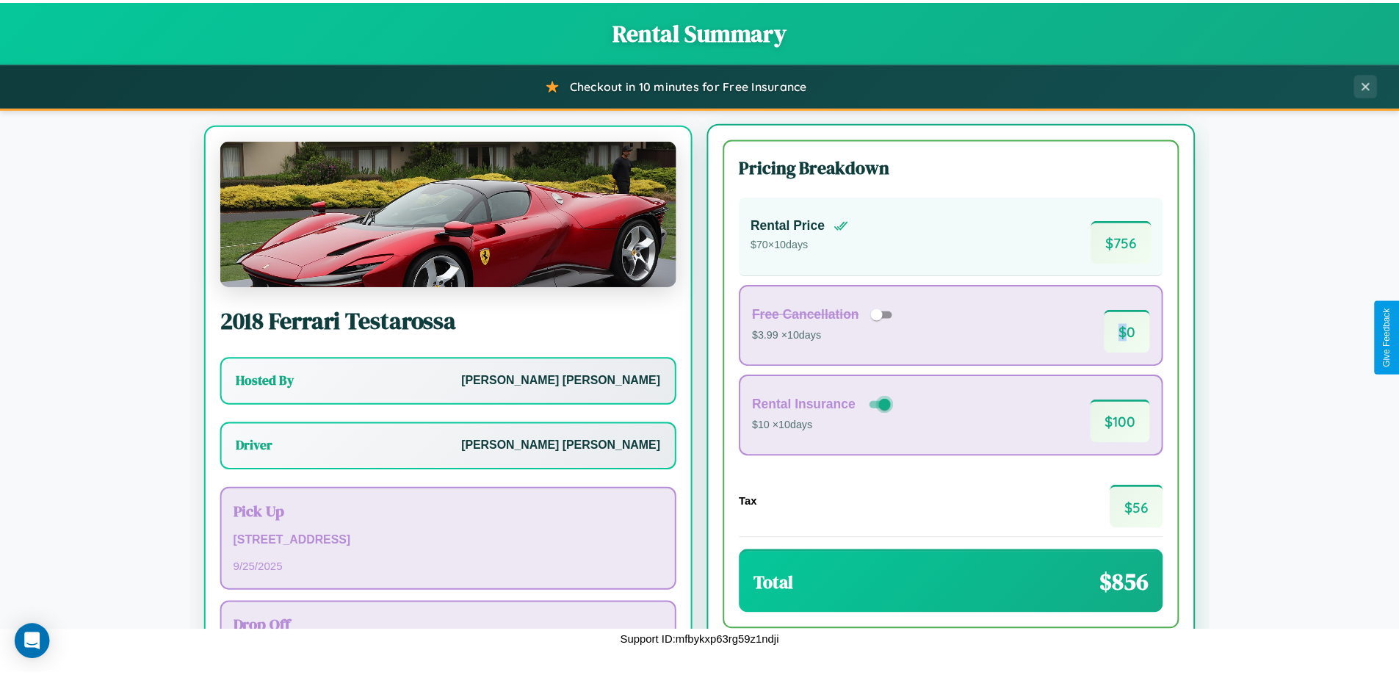
scroll to position [68, 0]
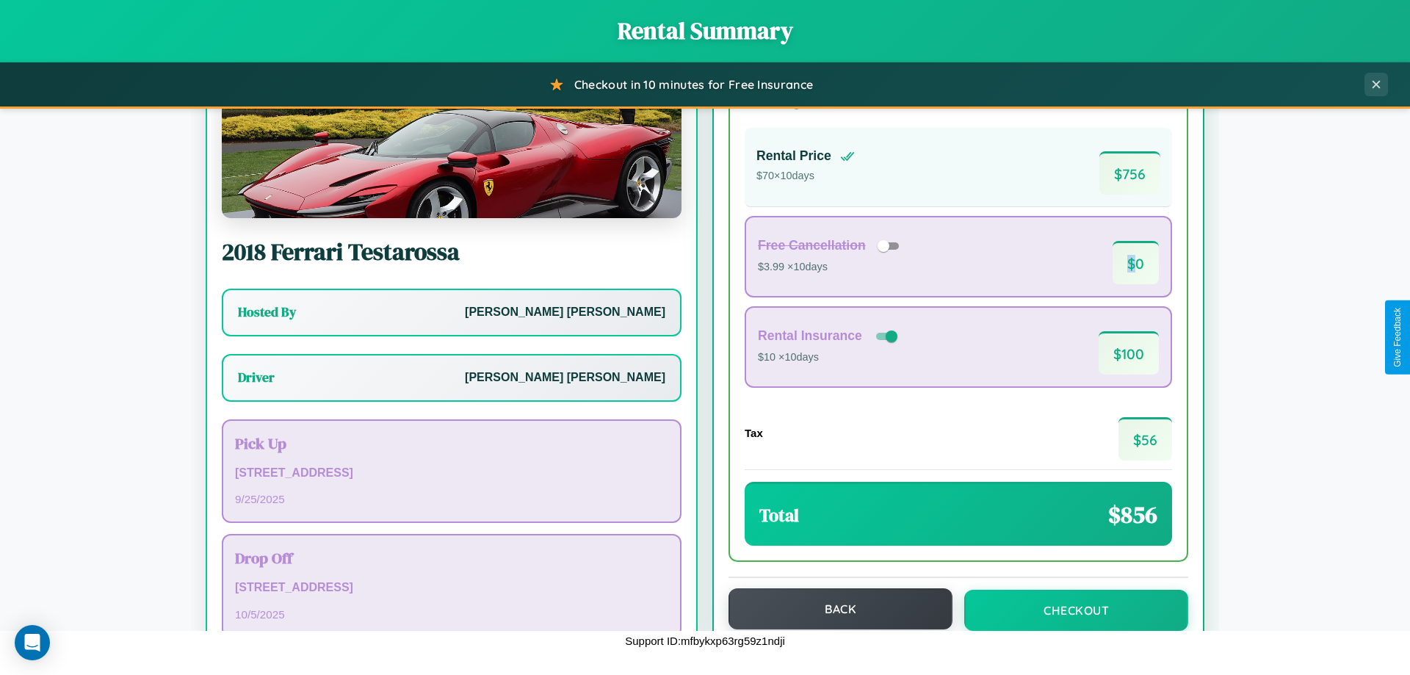
click at [834, 609] on button "Back" at bounding box center [841, 608] width 224 height 41
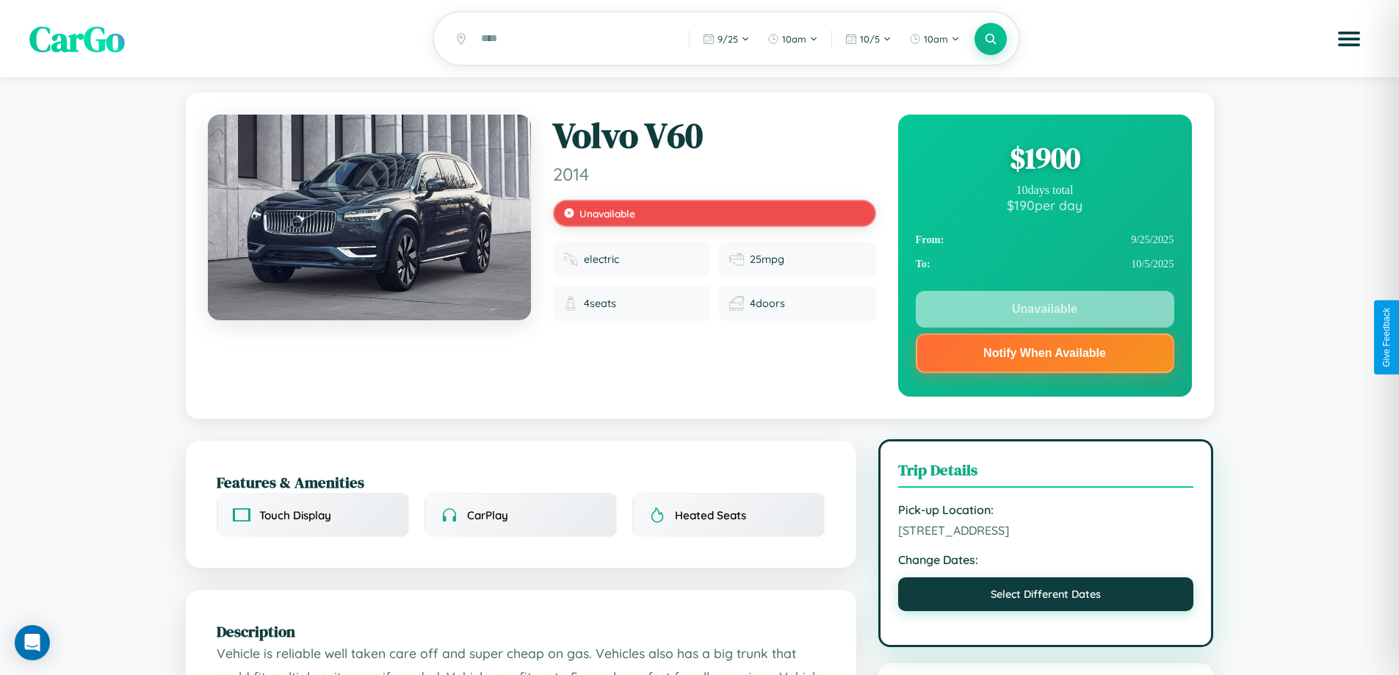
click at [1046, 596] on button "Select Different Dates" at bounding box center [1046, 594] width 296 height 34
select select "*"
select select "****"
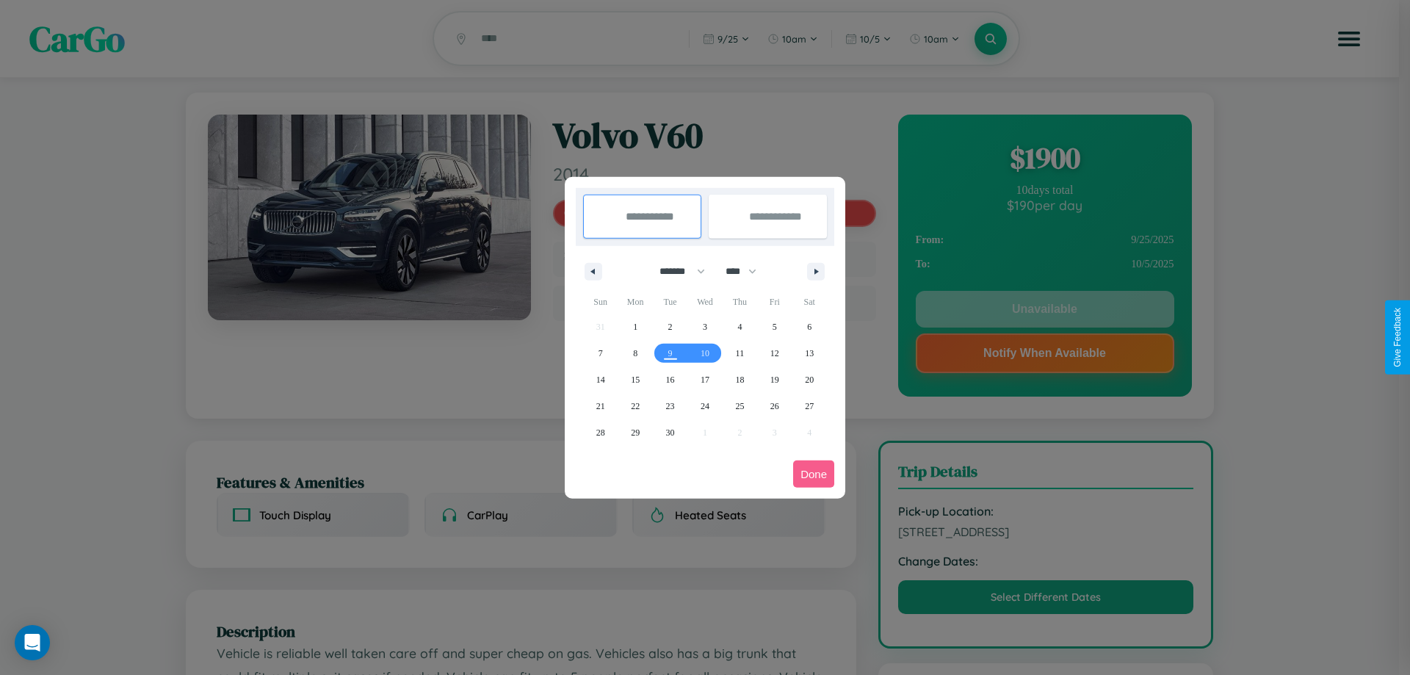
drag, startPoint x: 676, startPoint y: 271, endPoint x: 705, endPoint y: 295, distance: 37.6
click at [676, 271] on select "******* ******** ***** ***** *** **** **** ****** ********* ******* ******** **…" at bounding box center [680, 271] width 62 height 24
select select "*"
drag, startPoint x: 748, startPoint y: 271, endPoint x: 705, endPoint y: 295, distance: 48.7
click at [748, 271] on select "**** **** **** **** **** **** **** **** **** **** **** **** **** **** **** ****…" at bounding box center [740, 271] width 44 height 24
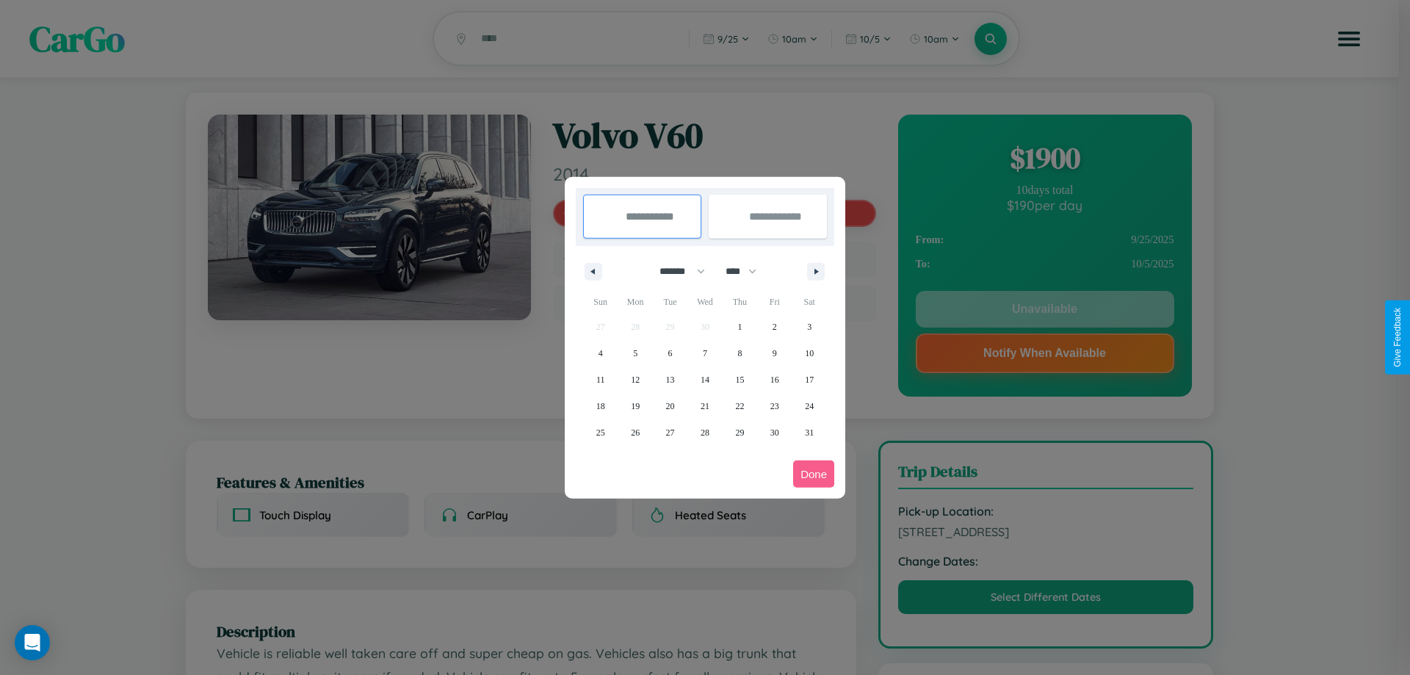
select select "****"
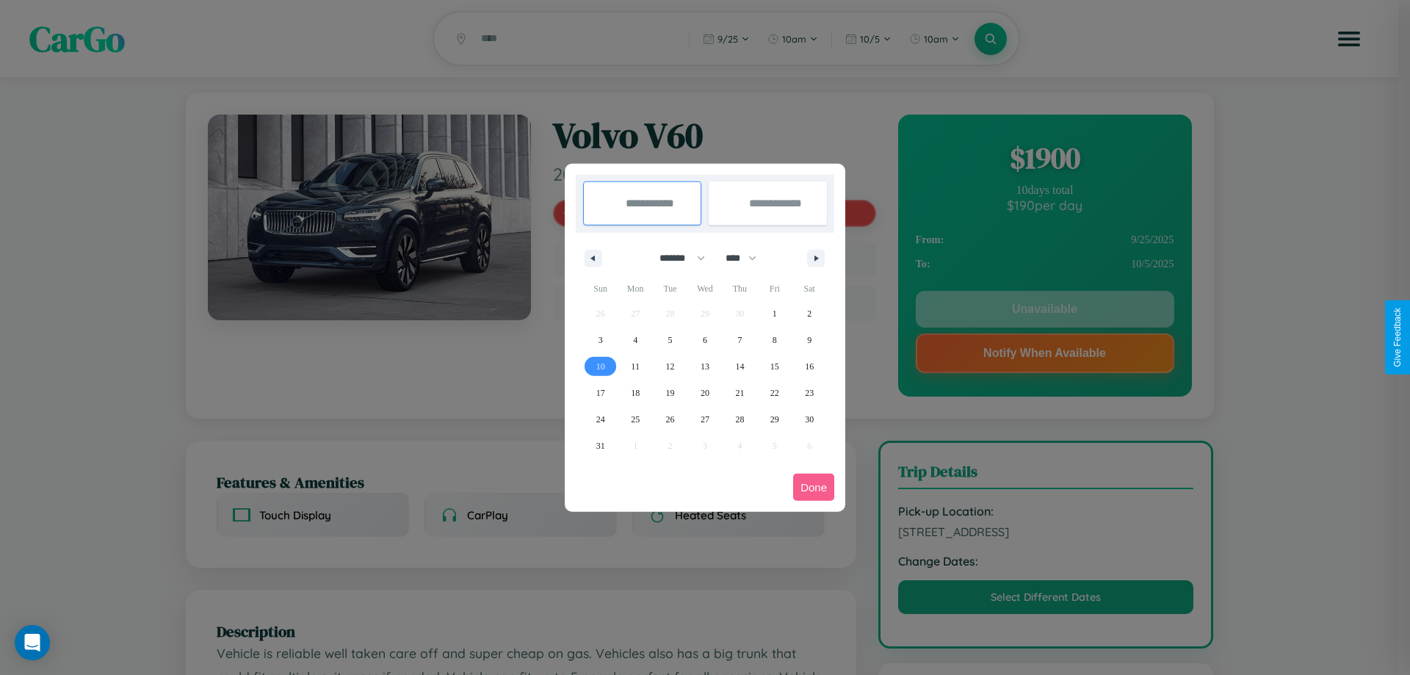
click at [600, 366] on span "10" at bounding box center [600, 366] width 9 height 26
type input "**********"
click at [670, 366] on span "12" at bounding box center [670, 366] width 9 height 26
type input "**********"
click at [814, 487] on button "Done" at bounding box center [813, 487] width 41 height 27
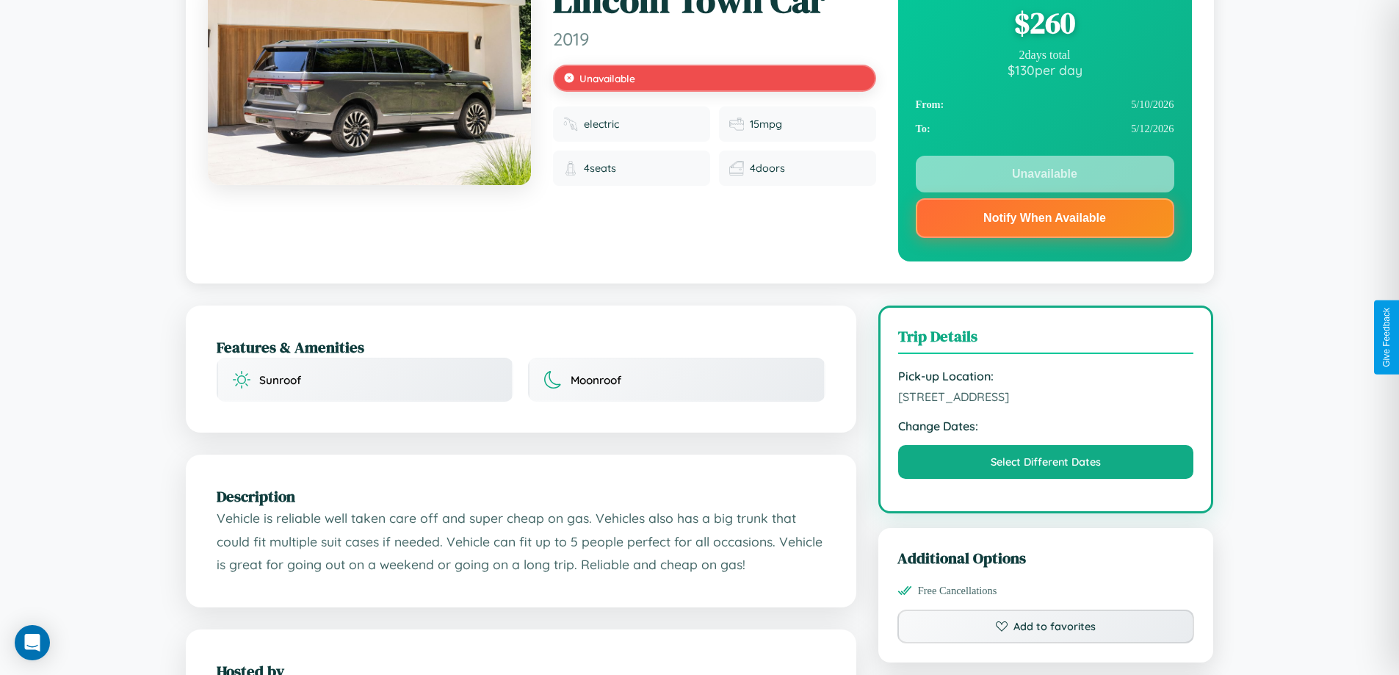
scroll to position [197, 0]
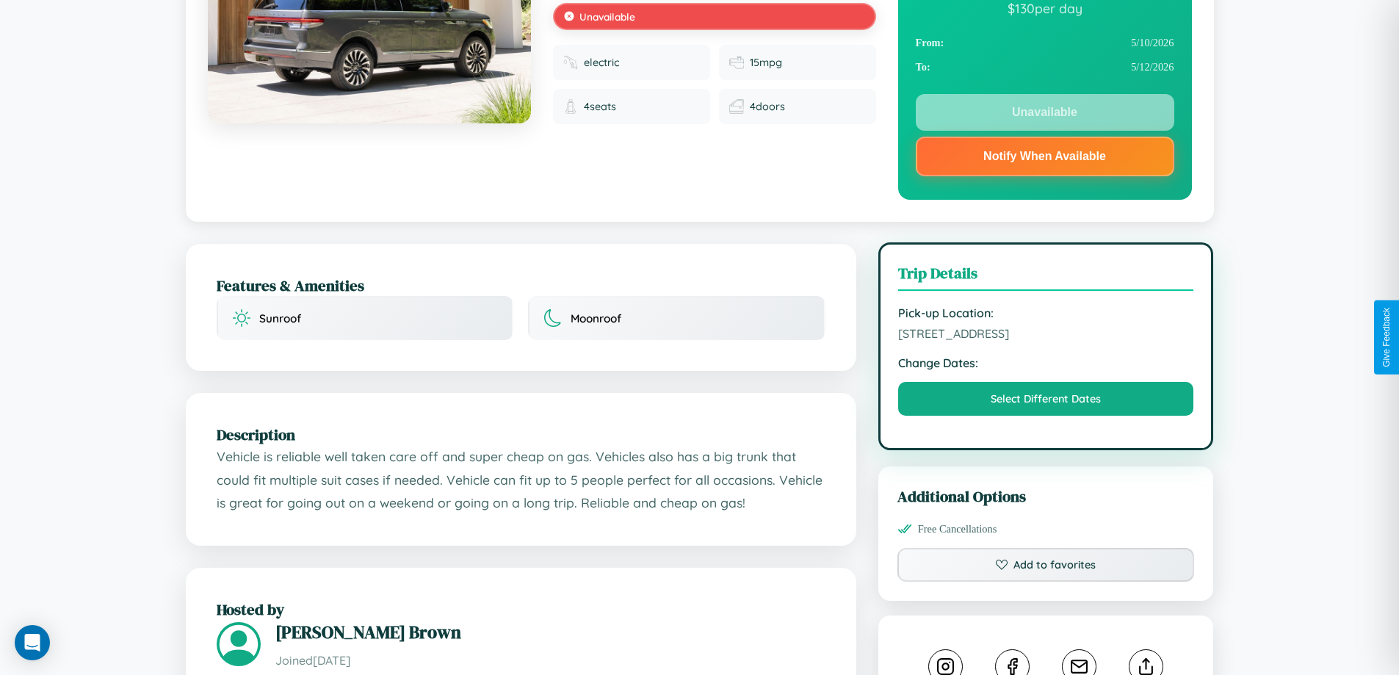
click at [1046, 336] on span "8818 First Street Kobe 39068 Japan" at bounding box center [1046, 333] width 296 height 15
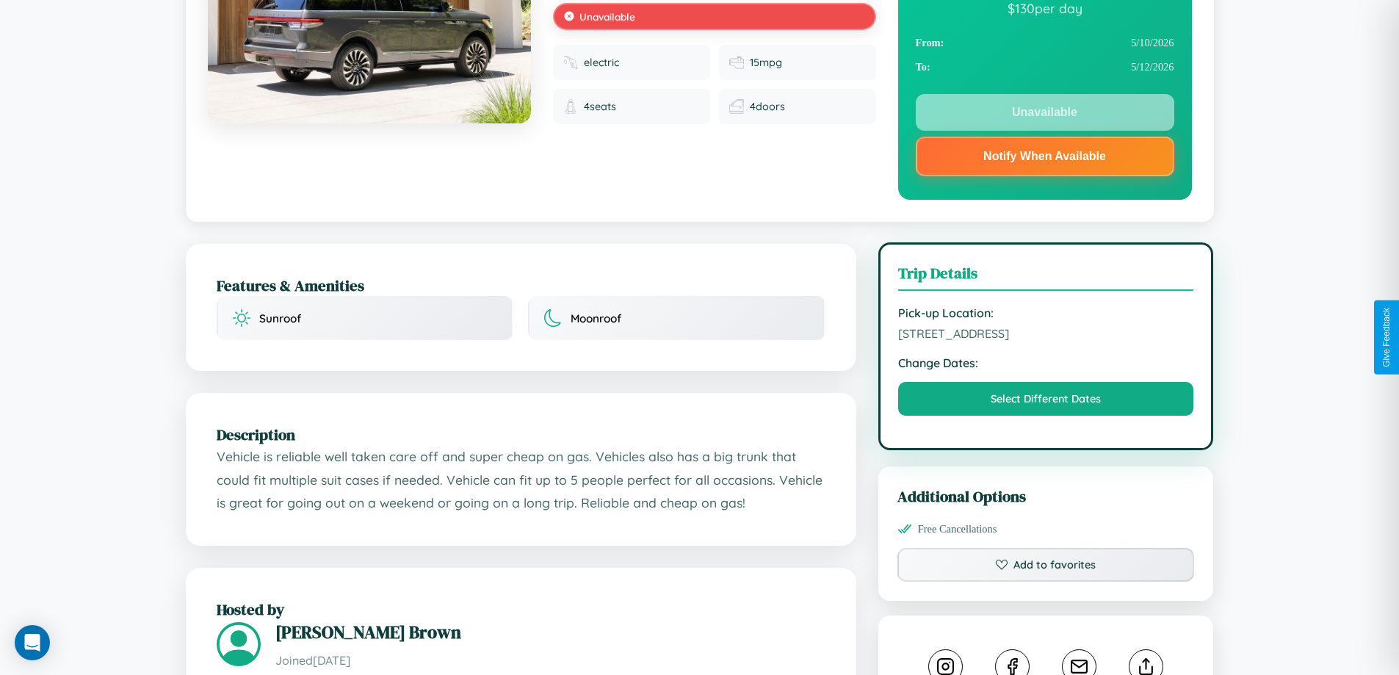
click at [1046, 336] on span "8818 First Street Kobe 39068 Japan" at bounding box center [1046, 333] width 296 height 15
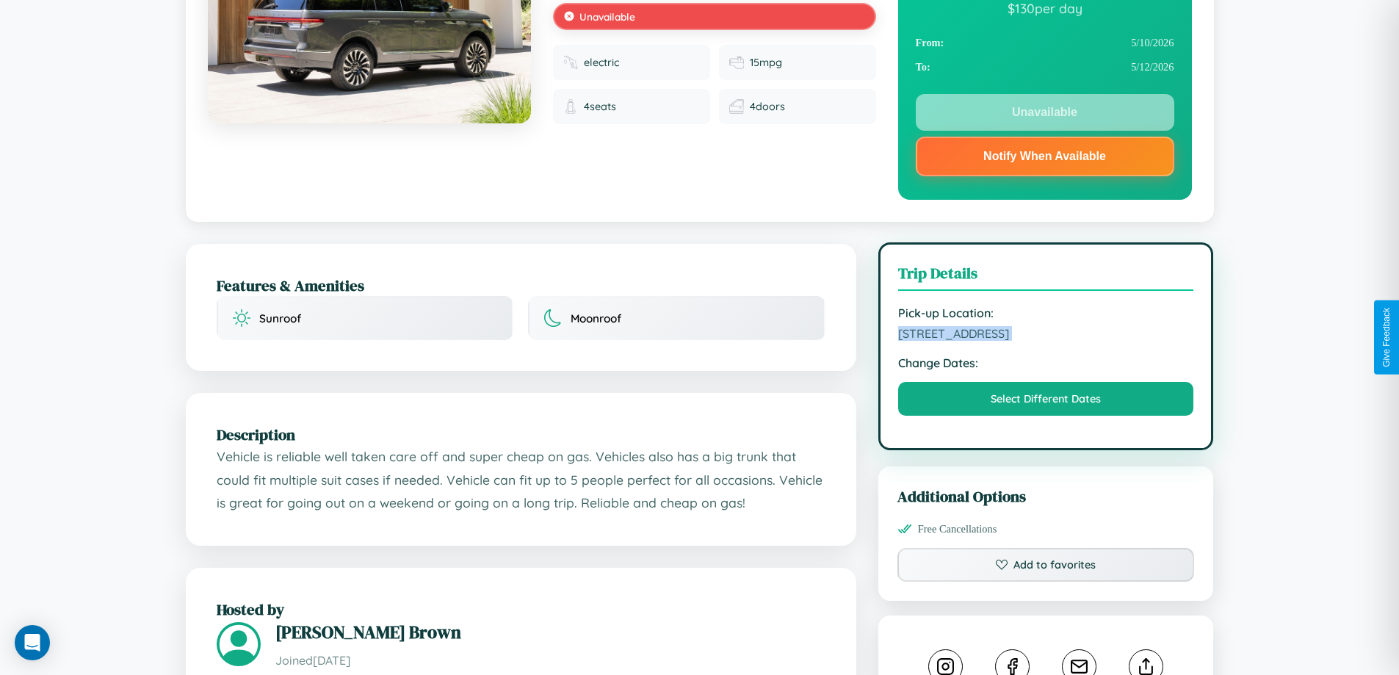
click at [1046, 336] on span "8818 First Street Kobe 39068 Japan" at bounding box center [1046, 333] width 296 height 15
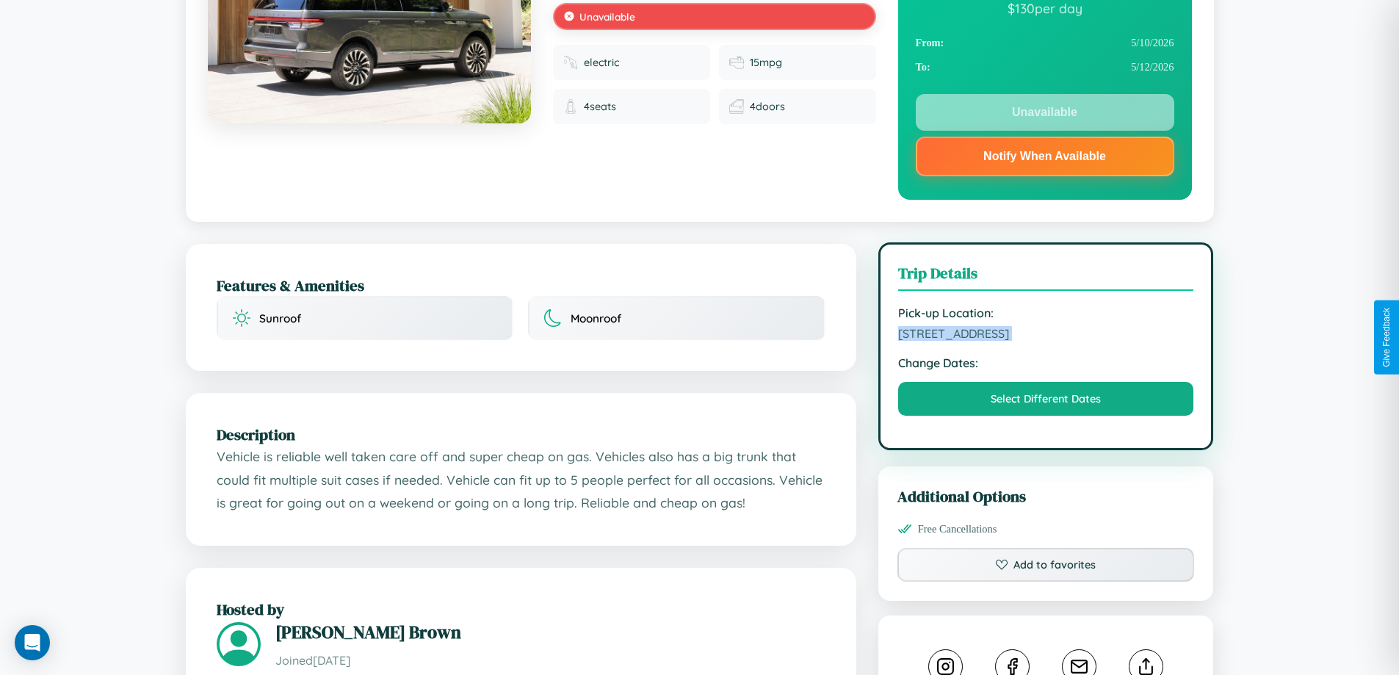
click at [1046, 336] on span "8818 First Street Kobe 39068 Japan" at bounding box center [1046, 333] width 296 height 15
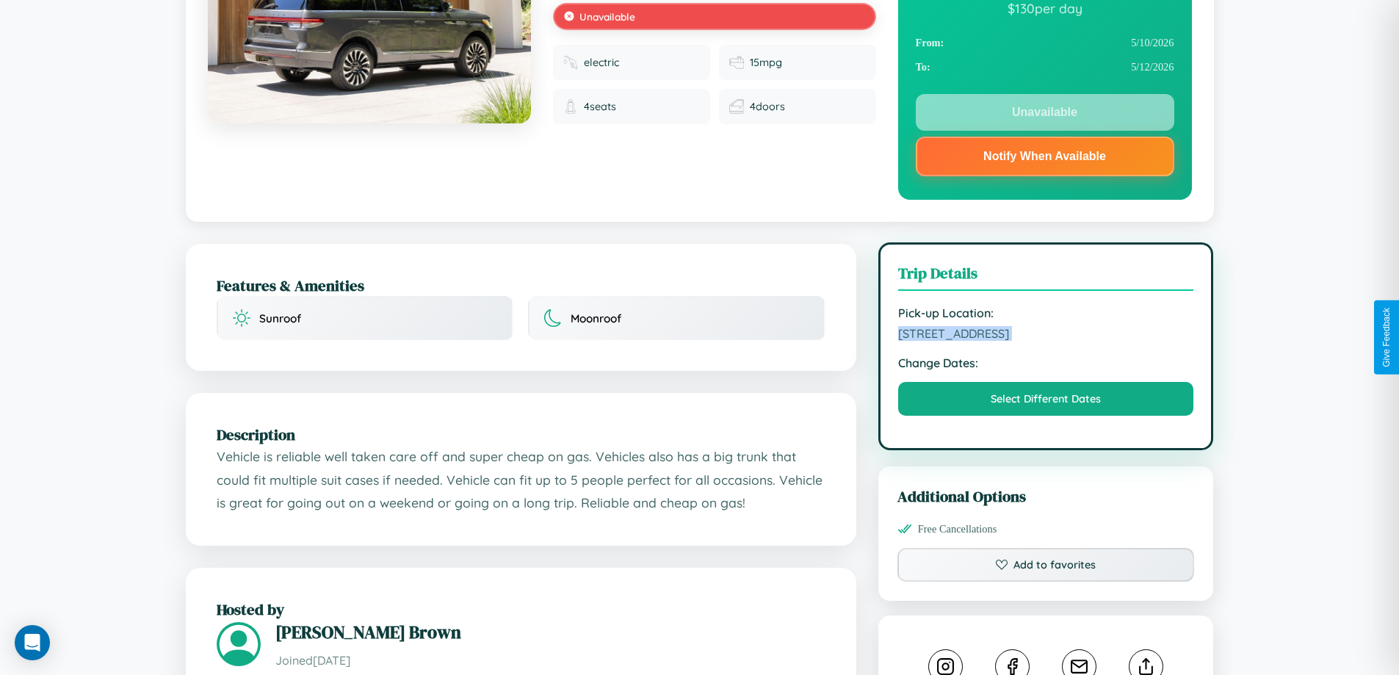
click at [1046, 336] on span "8818 First Street Kobe 39068 Japan" at bounding box center [1046, 333] width 296 height 15
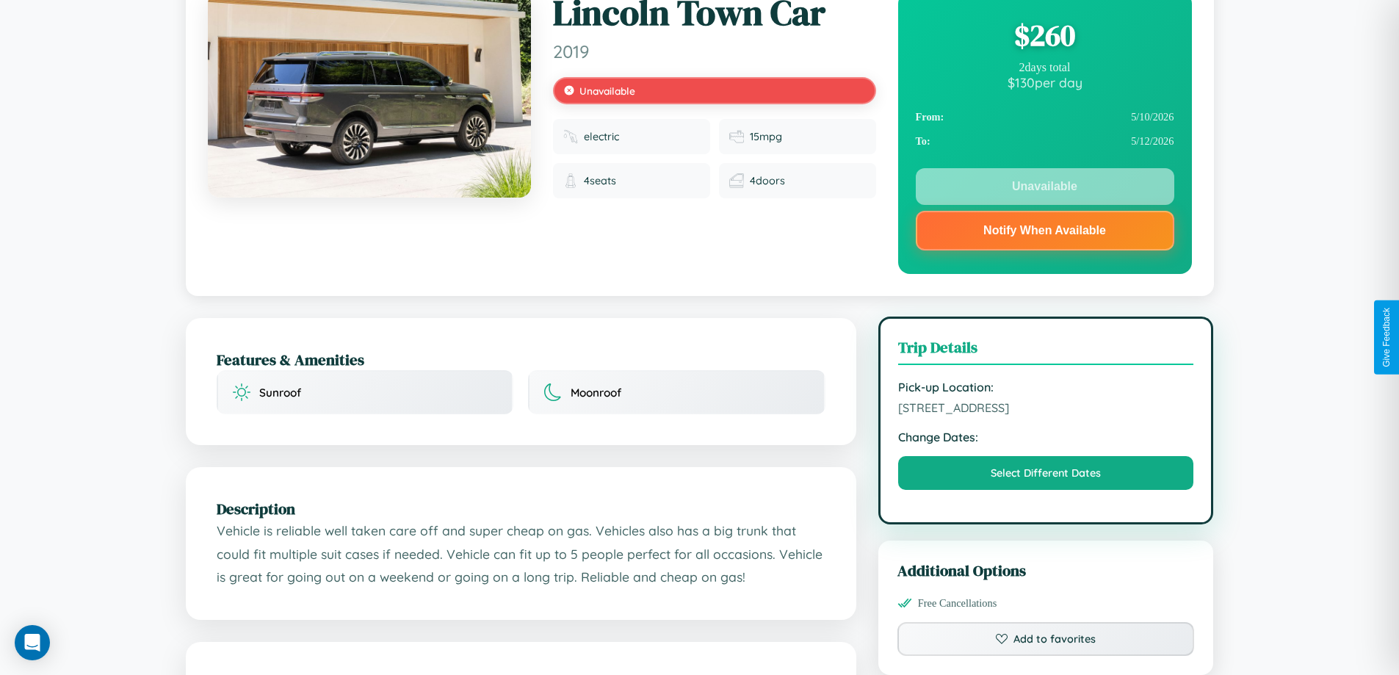
scroll to position [0, 0]
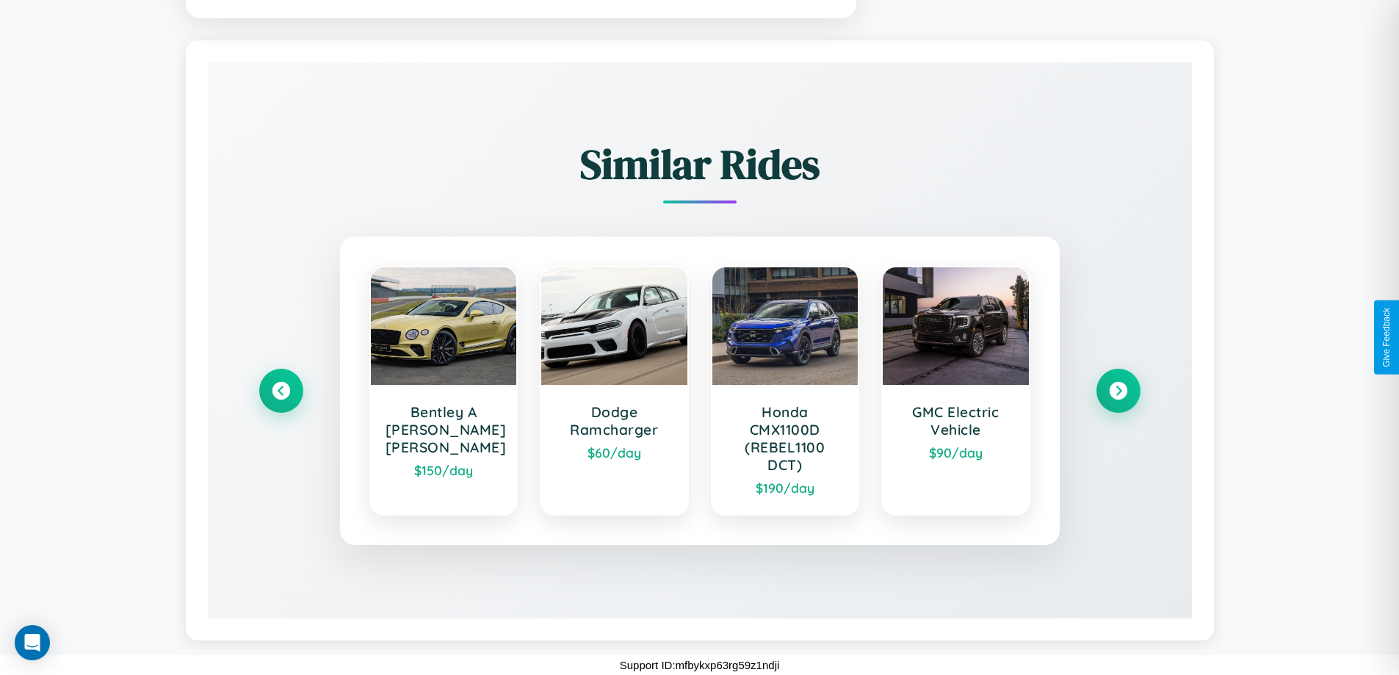
scroll to position [896, 0]
click at [1118, 390] on icon at bounding box center [1118, 390] width 20 height 20
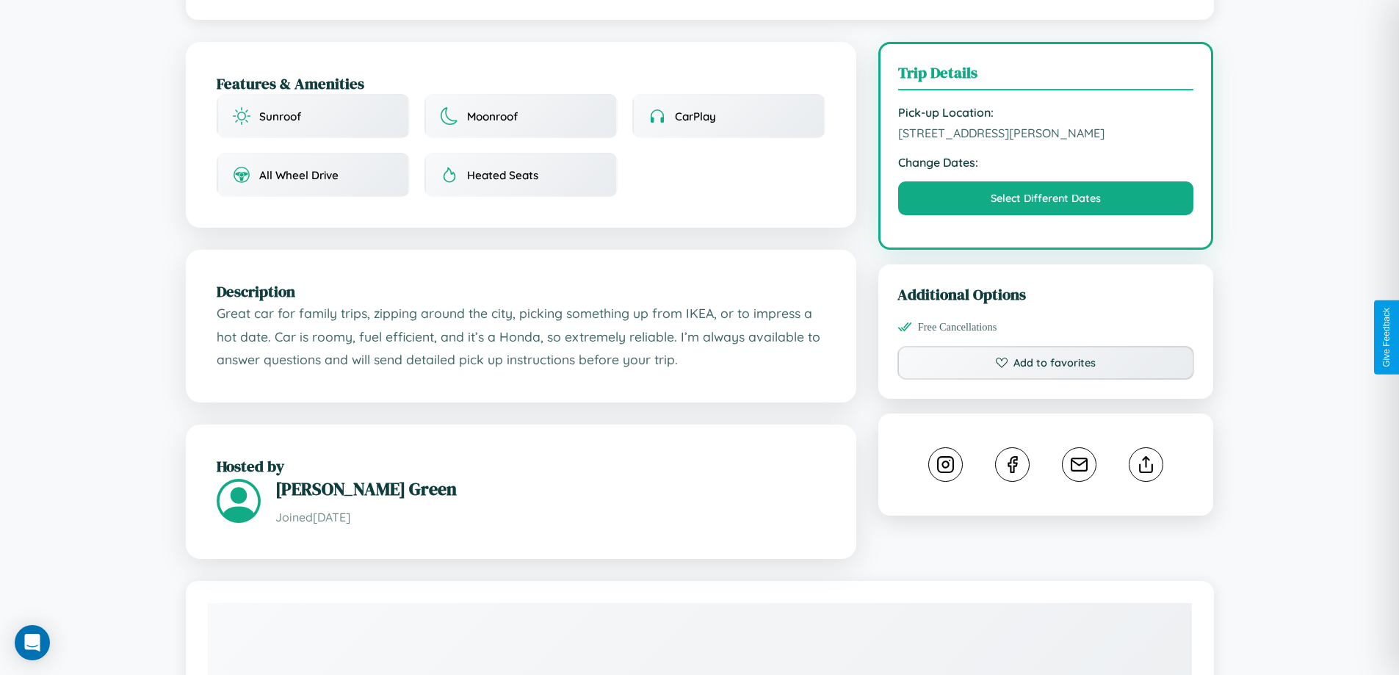
scroll to position [0, 0]
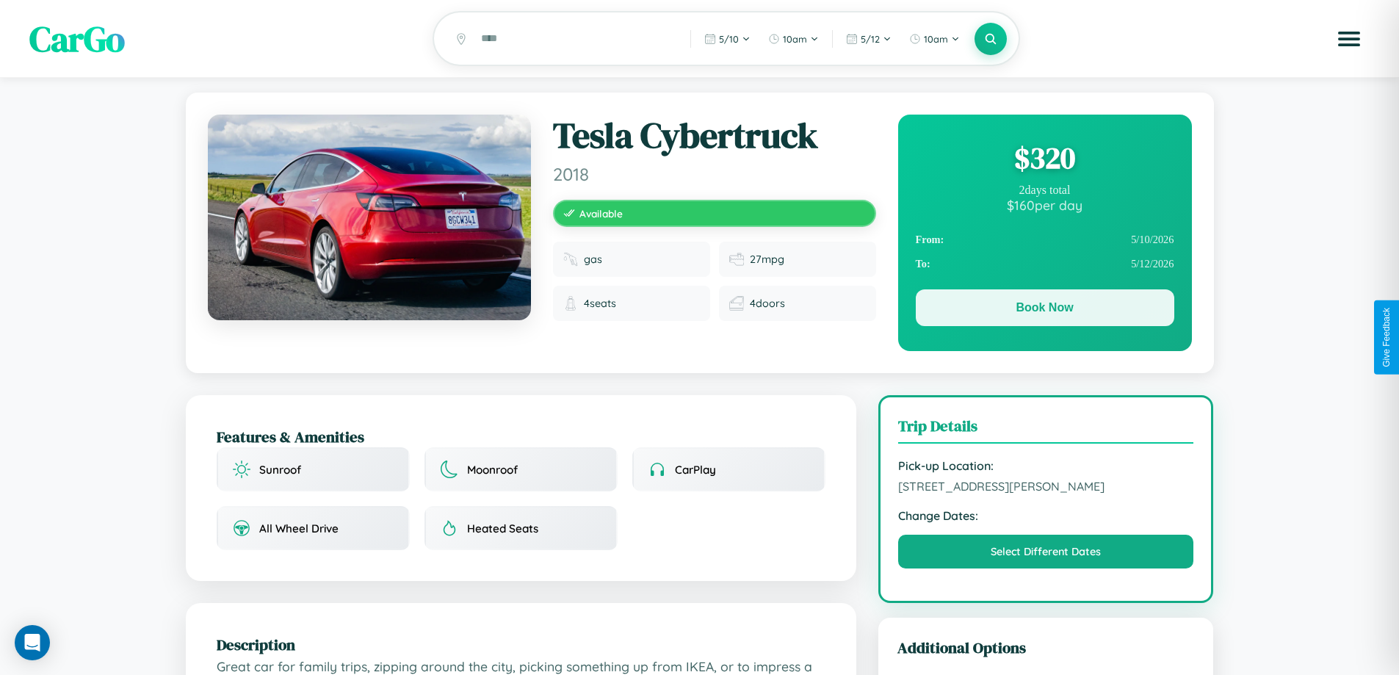
click at [1045, 310] on button "Book Now" at bounding box center [1045, 307] width 259 height 37
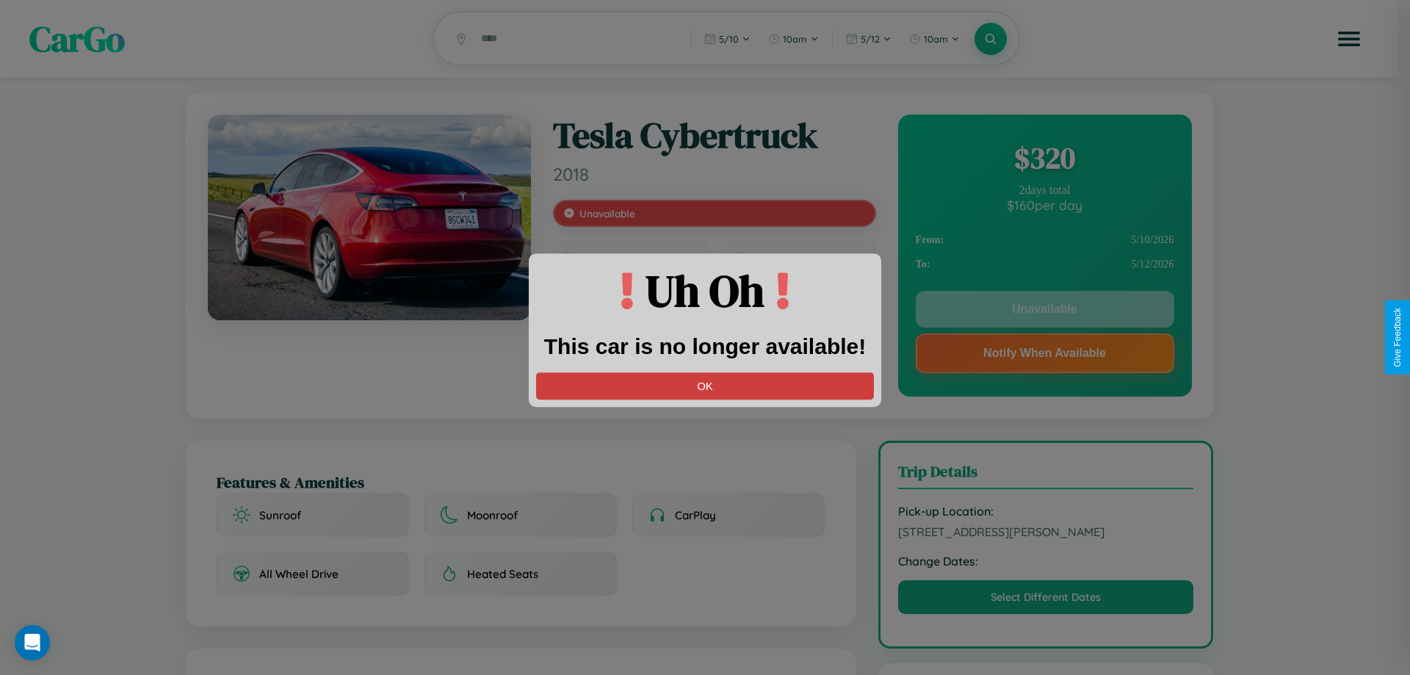
click at [705, 386] on button "OK" at bounding box center [705, 385] width 338 height 27
